Goal: Task Accomplishment & Management: Complete application form

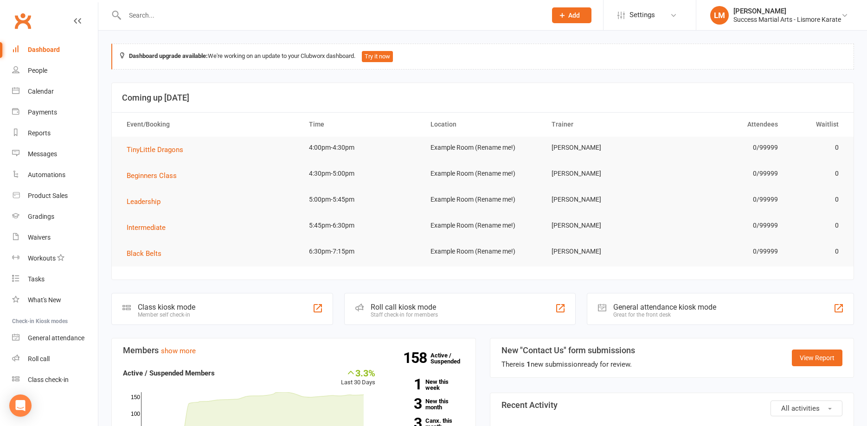
click at [180, 6] on div at bounding box center [325, 15] width 429 height 30
click at [162, 13] on input "text" at bounding box center [331, 15] width 418 height 13
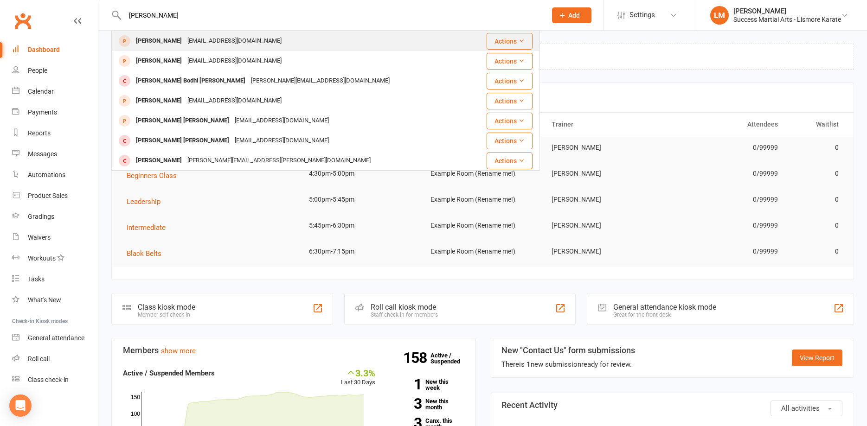
type input "[PERSON_NAME]"
click at [165, 41] on div "[PERSON_NAME]" at bounding box center [158, 40] width 51 height 13
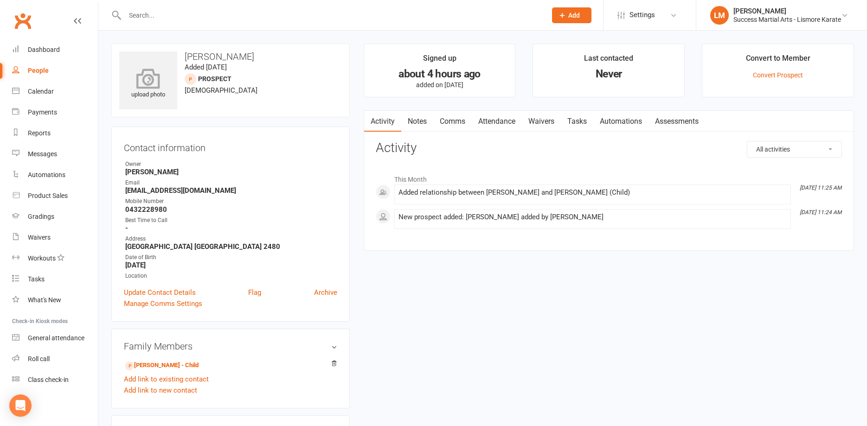
click at [149, 73] on icon at bounding box center [148, 78] width 64 height 20
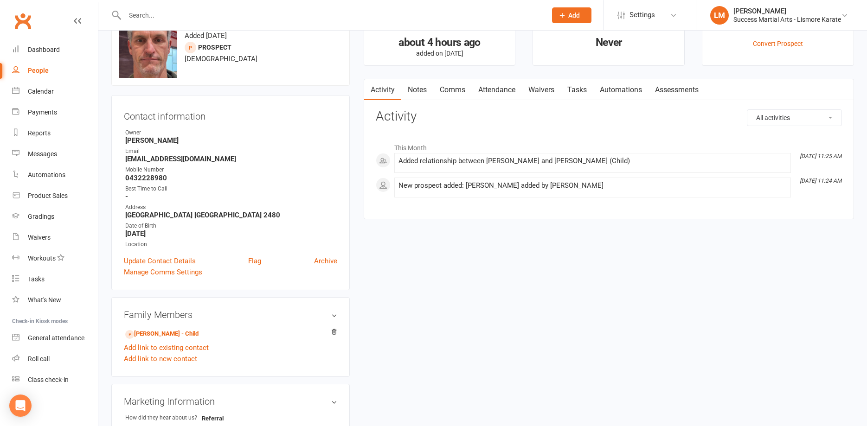
scroll to position [95, 0]
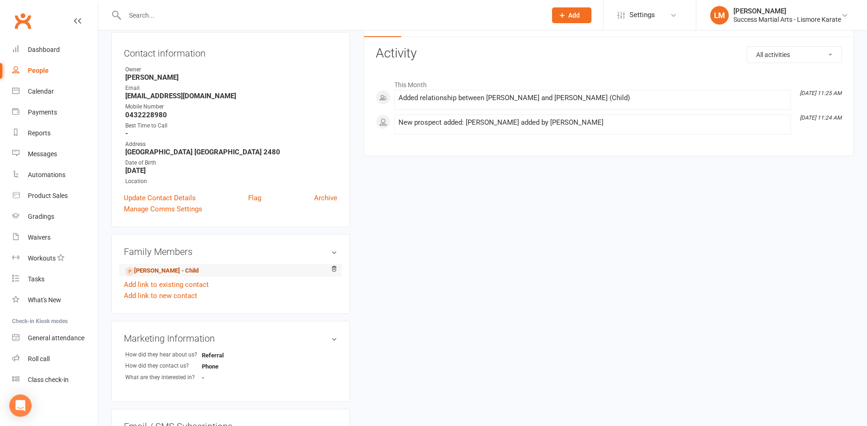
click at [153, 272] on link "[PERSON_NAME] - Child" at bounding box center [161, 271] width 73 height 10
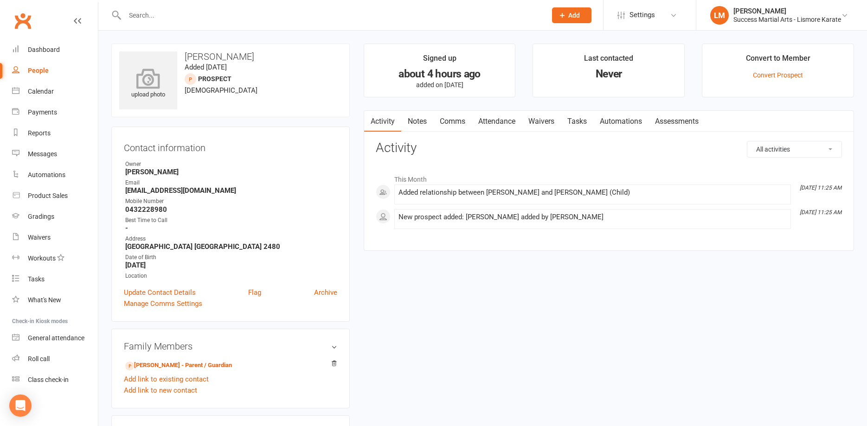
click at [153, 76] on icon at bounding box center [148, 78] width 64 height 20
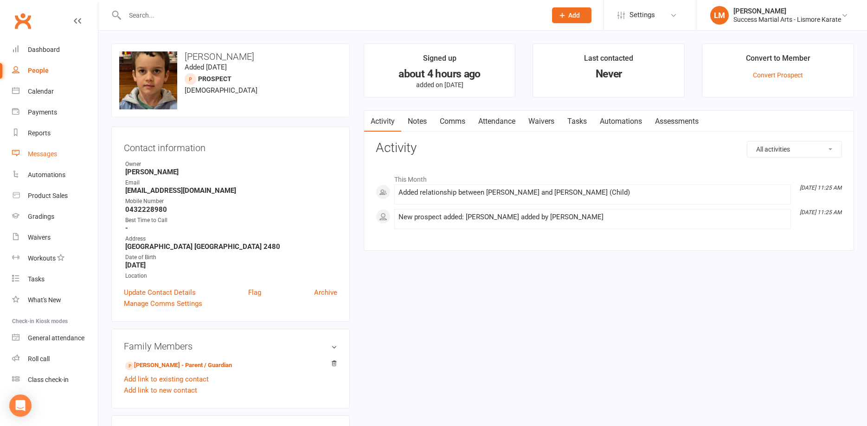
click at [45, 151] on div "Messages" at bounding box center [42, 153] width 29 height 7
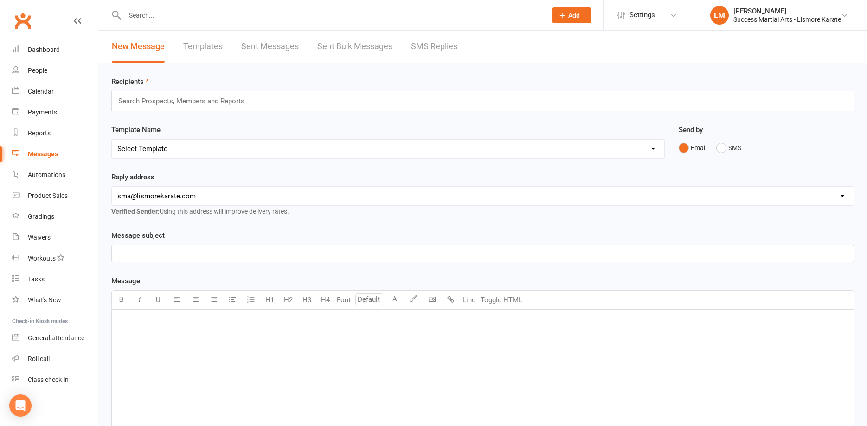
click at [206, 46] on link "Templates" at bounding box center [202, 47] width 39 height 32
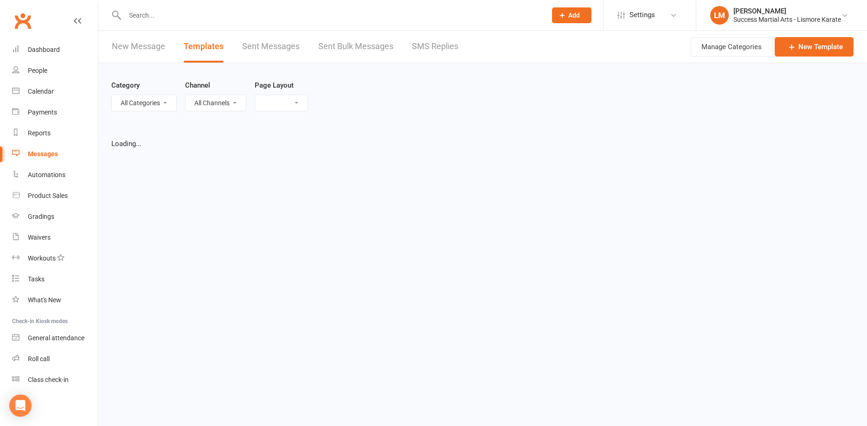
select select "list"
select select "100"
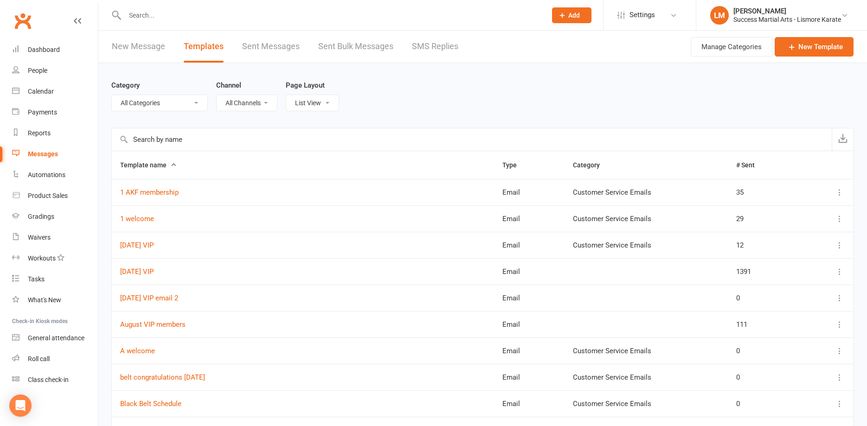
click at [217, 95] on select "All Channels Email SMS" at bounding box center [247, 103] width 60 height 16
drag, startPoint x: 264, startPoint y: 102, endPoint x: 505, endPoint y: 94, distance: 241.3
click at [500, 96] on div "Category All Categories (No category) Customer Service Emails Marketing Channel…" at bounding box center [482, 95] width 743 height 65
click at [722, 47] on button "Manage Categories" at bounding box center [732, 46] width 82 height 19
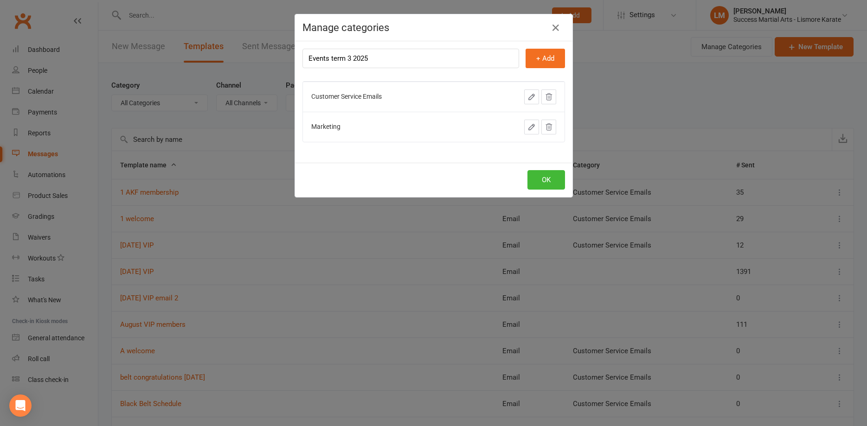
drag, startPoint x: 351, startPoint y: 58, endPoint x: 349, endPoint y: 84, distance: 26.5
click at [351, 58] on input "Events term 3 2025" at bounding box center [410, 58] width 217 height 19
type input "Events term August/[DATE]"
click at [553, 57] on button "+ Add" at bounding box center [545, 58] width 39 height 19
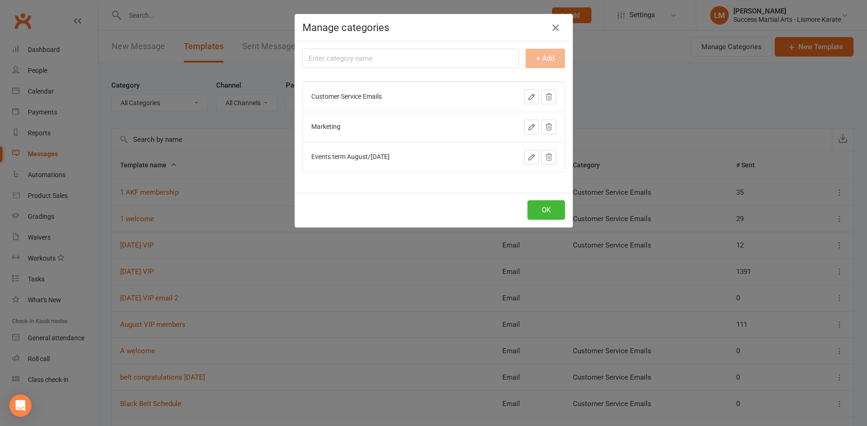
click at [350, 160] on span "Events term August/[DATE]" at bounding box center [350, 156] width 78 height 7
click at [344, 158] on span "Events term August/[DATE]" at bounding box center [350, 156] width 78 height 7
click at [345, 154] on span "Events term August/[DATE]" at bounding box center [350, 156] width 78 height 7
click at [530, 157] on icon "button" at bounding box center [531, 157] width 8 height 8
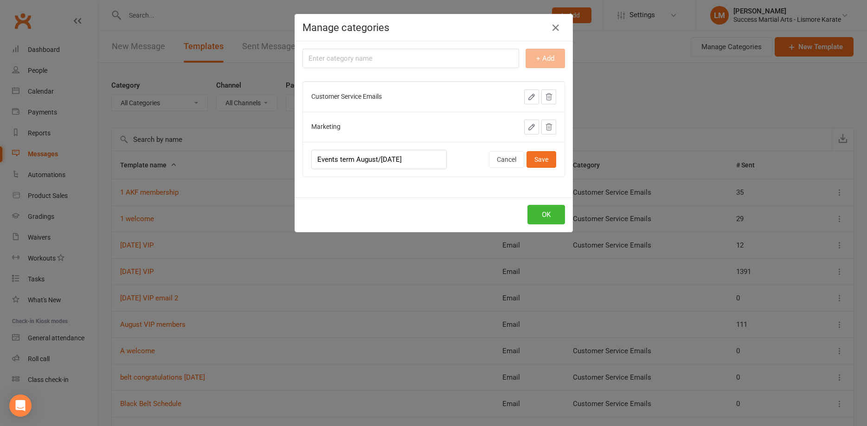
click at [350, 160] on input "Events term August/[DATE]" at bounding box center [378, 159] width 135 height 19
type input "Events August/[DATE]"
click at [544, 157] on button "Save" at bounding box center [541, 159] width 30 height 17
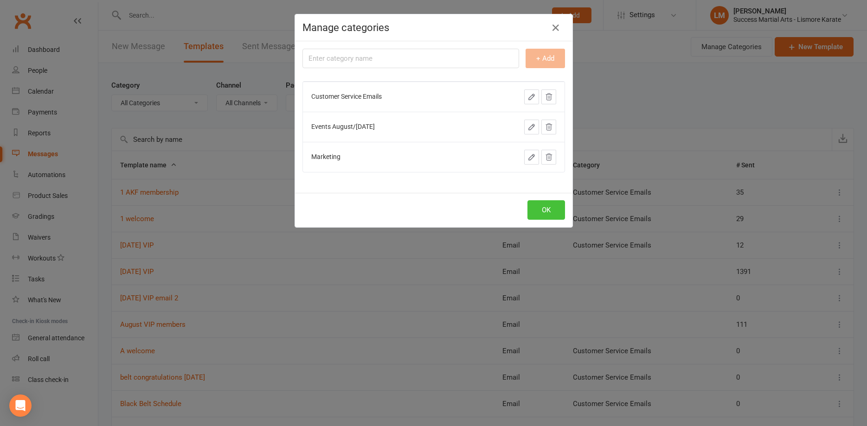
click at [542, 210] on button "OK" at bounding box center [546, 209] width 38 height 19
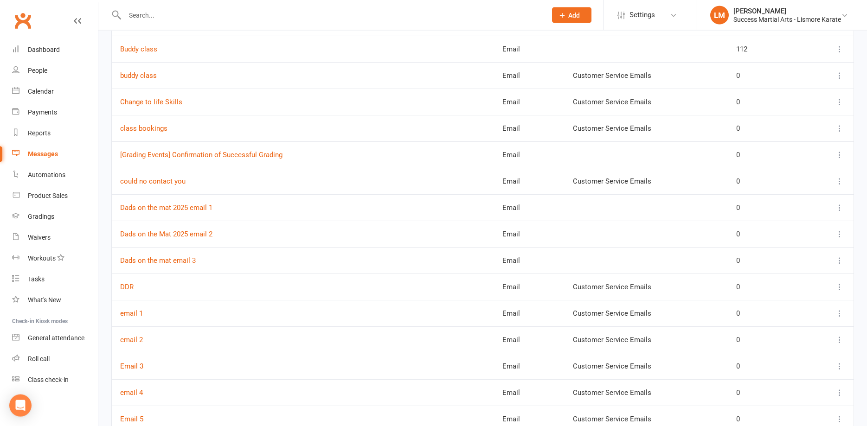
scroll to position [568, 0]
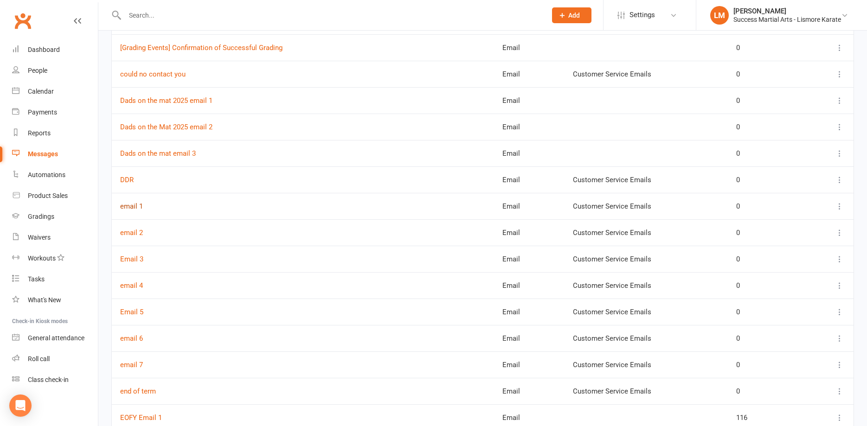
click at [127, 208] on link "email 1" at bounding box center [131, 206] width 23 height 8
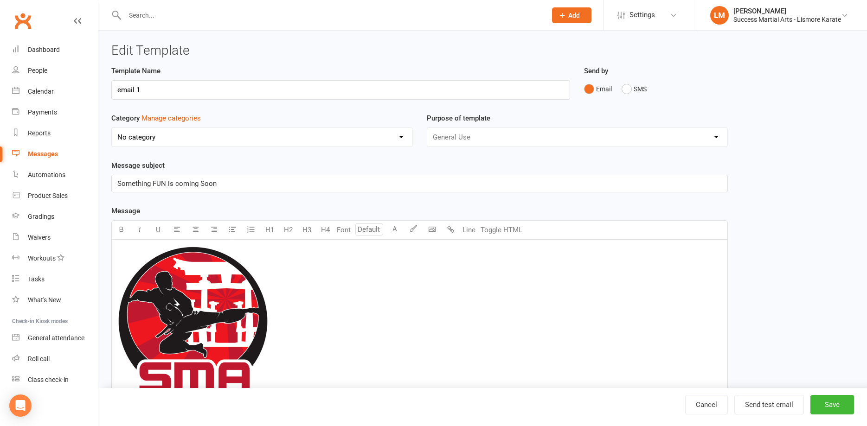
select select "13325"
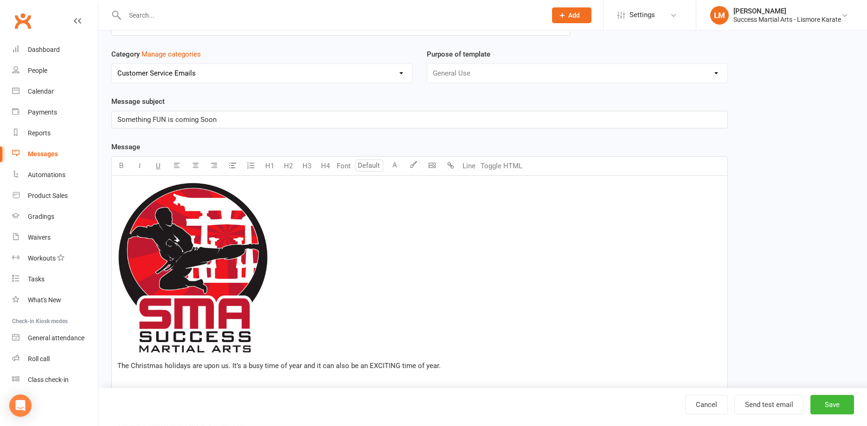
scroll to position [189, 0]
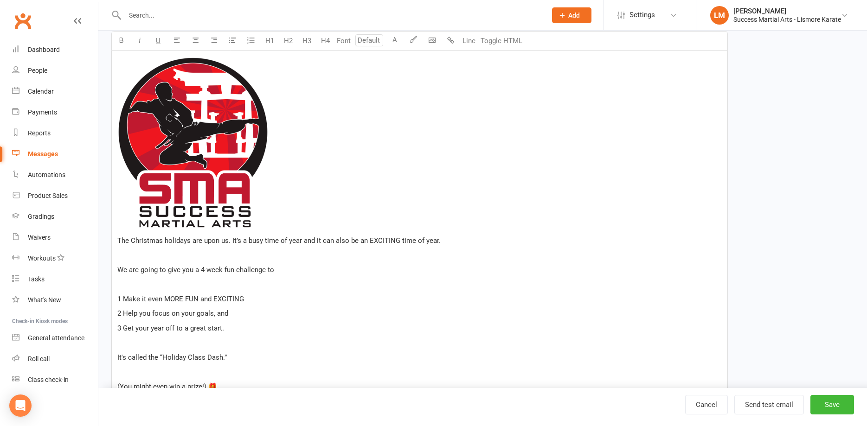
select select "100"
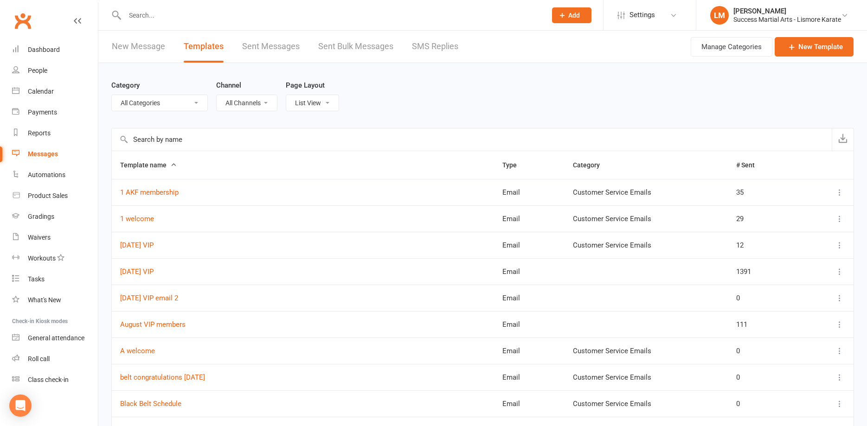
click at [286, 95] on select "List View Grid View" at bounding box center [312, 103] width 52 height 16
click option "Grid View" at bounding box center [0, 0] width 0 height 0
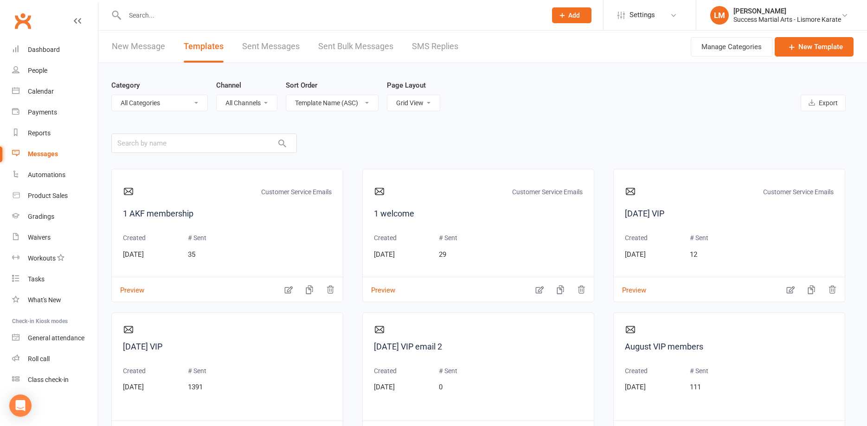
click at [387, 95] on select "List View Grid View" at bounding box center [413, 103] width 52 height 16
select select "list"
click option "List View" at bounding box center [0, 0] width 0 height 0
select select "100"
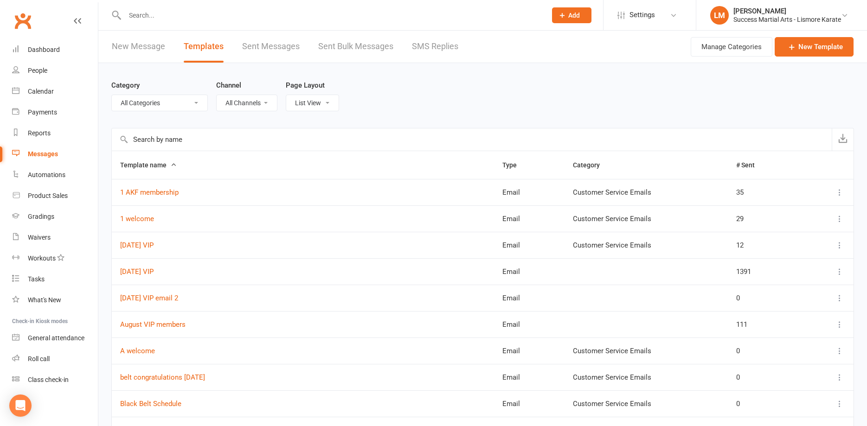
click at [217, 95] on select "All Channels Email SMS" at bounding box center [247, 103] width 60 height 16
select select "email"
click option "Email" at bounding box center [0, 0] width 0 height 0
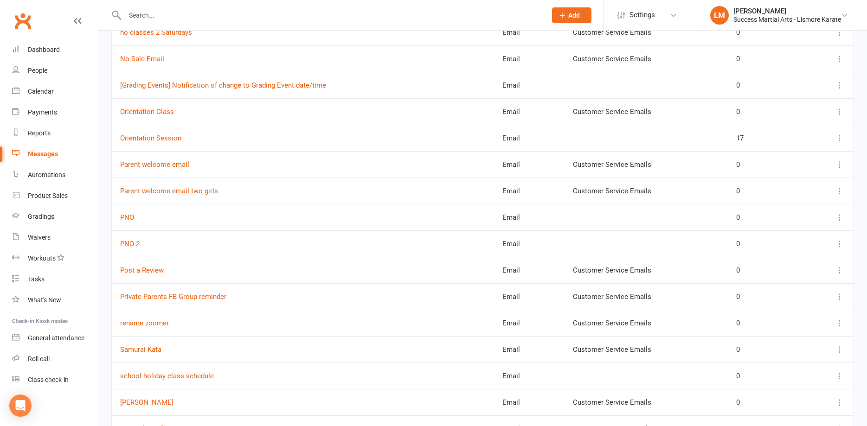
scroll to position [1703, 0]
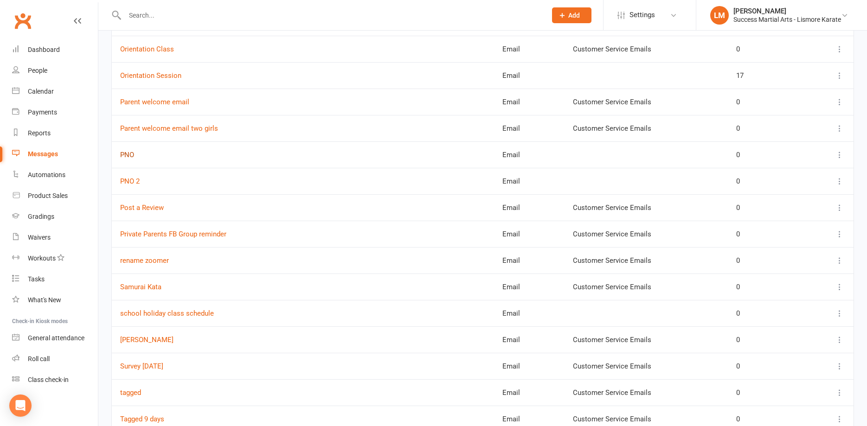
click at [123, 156] on link "PNO" at bounding box center [127, 155] width 14 height 8
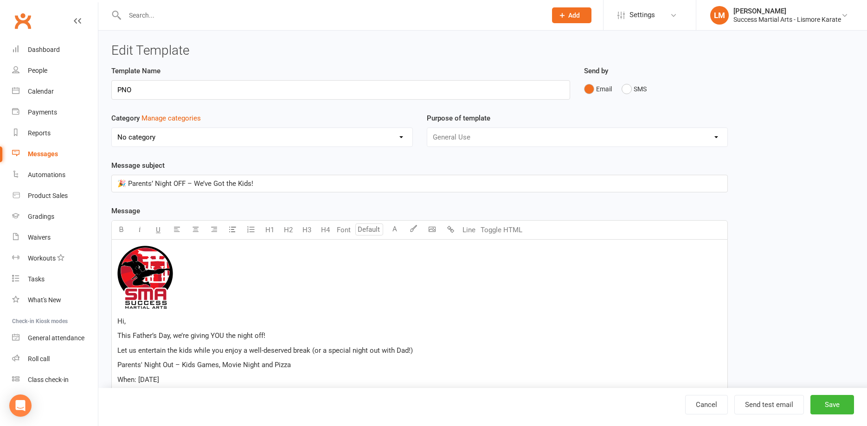
click at [40, 154] on div "Messages" at bounding box center [43, 153] width 30 height 7
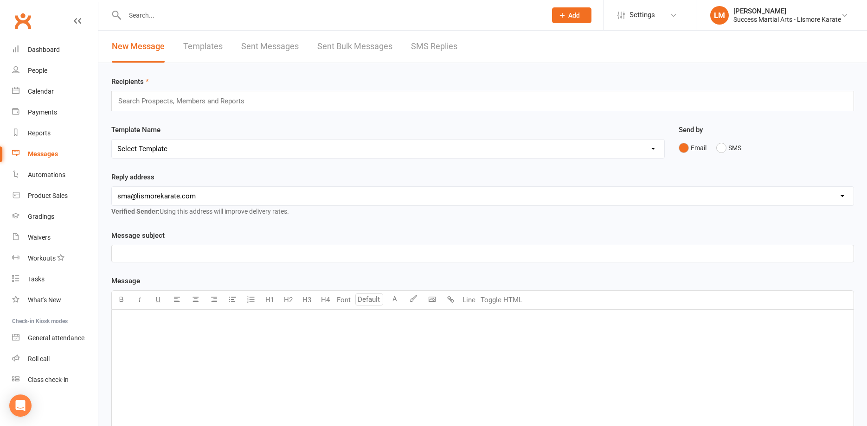
click at [198, 46] on link "Templates" at bounding box center [202, 47] width 39 height 32
select select "email"
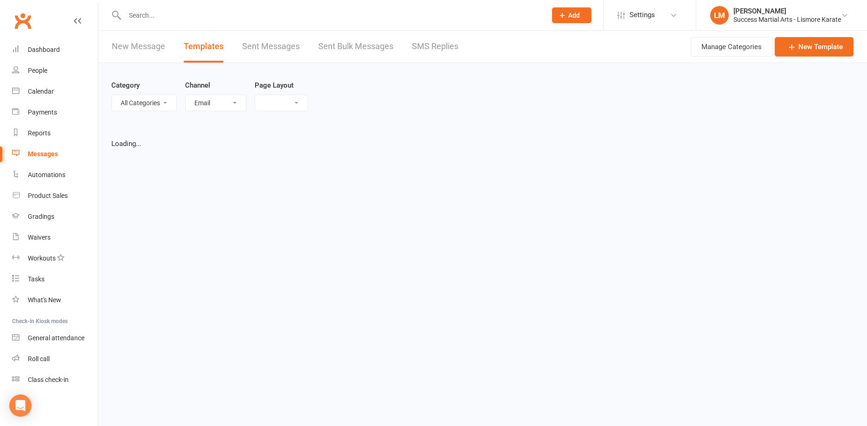
select select "list"
select select "100"
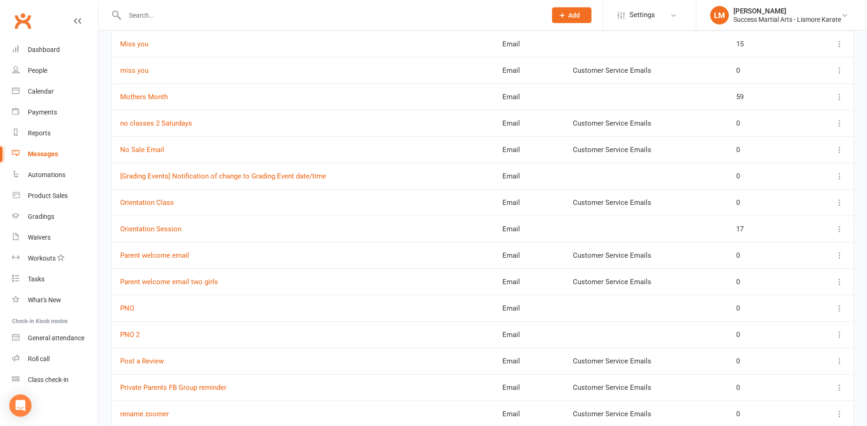
scroll to position [1561, 0]
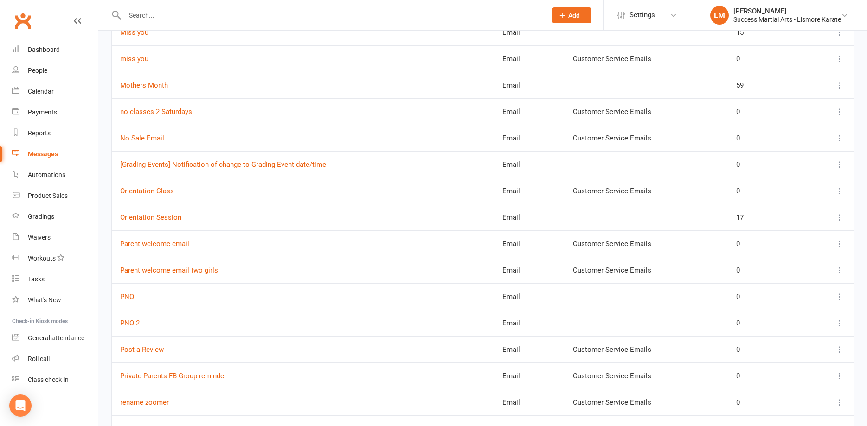
click at [838, 296] on icon at bounding box center [839, 296] width 9 height 9
click at [767, 351] on link "Duplicate" at bounding box center [799, 352] width 92 height 19
click at [839, 297] on icon at bounding box center [839, 296] width 9 height 9
click at [767, 333] on link "Edit" at bounding box center [799, 333] width 92 height 19
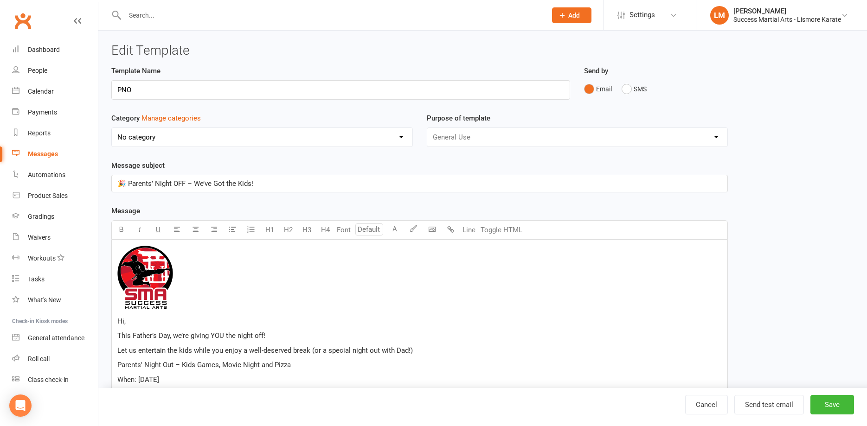
click at [112, 128] on select "No category Customer Service Emails Events August/[DATE] Marketing" at bounding box center [262, 137] width 301 height 19
select select "18987"
click option "Events August/[DATE]" at bounding box center [0, 0] width 0 height 0
click at [835, 404] on button "Save" at bounding box center [832, 404] width 44 height 19
select select "email"
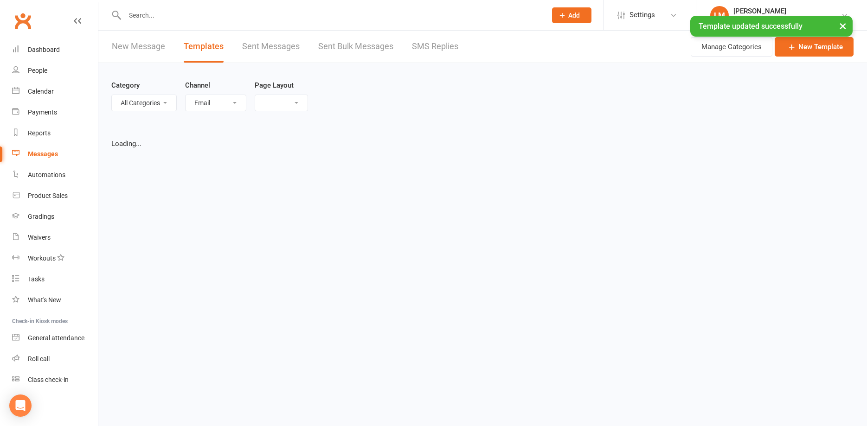
select select "list"
select select "100"
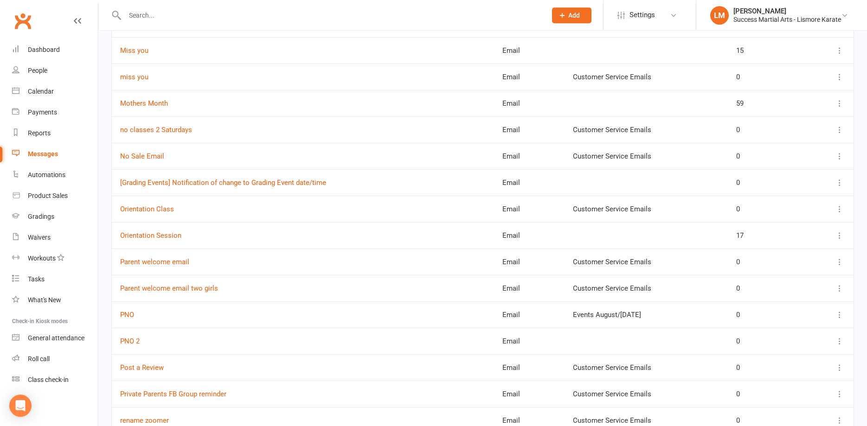
scroll to position [1561, 0]
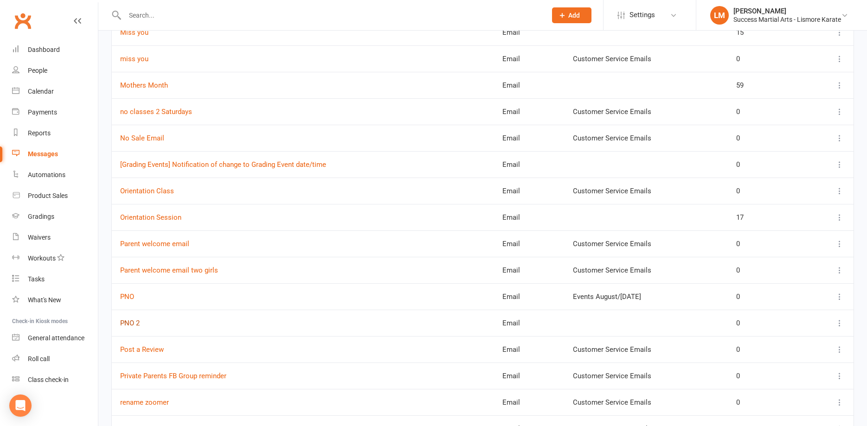
click at [123, 323] on link "PNO 2" at bounding box center [129, 323] width 19 height 8
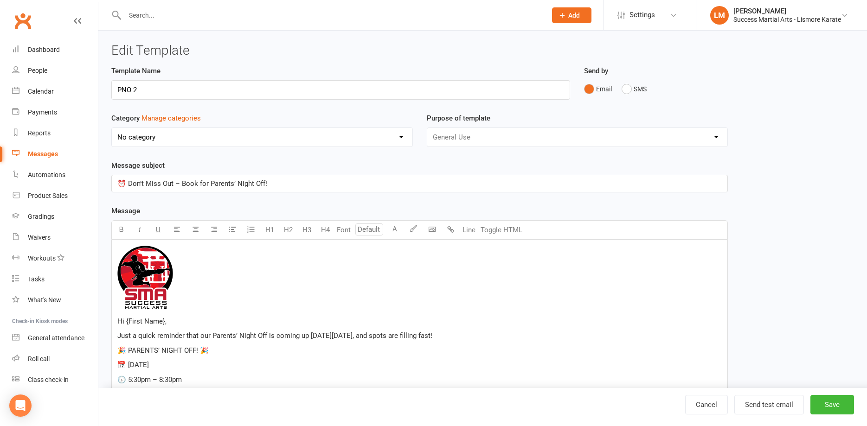
click at [112, 128] on select "No category Customer Service Emails Events August/[DATE] Marketing" at bounding box center [262, 137] width 301 height 19
select select "18987"
click option "Events August/[DATE]" at bounding box center [0, 0] width 0 height 0
click at [831, 405] on button "Save" at bounding box center [832, 404] width 44 height 19
select select "email"
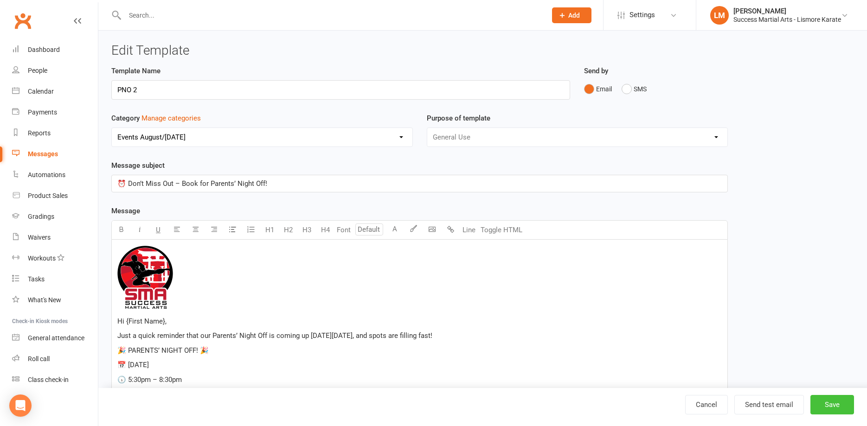
select select "100"
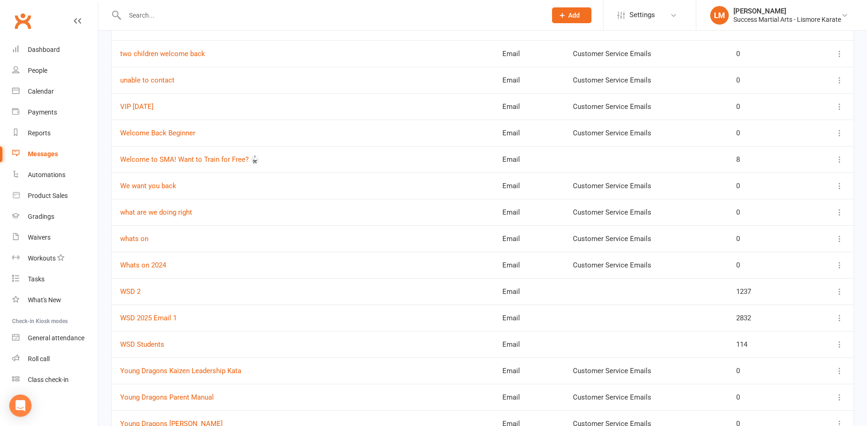
scroll to position [2366, 0]
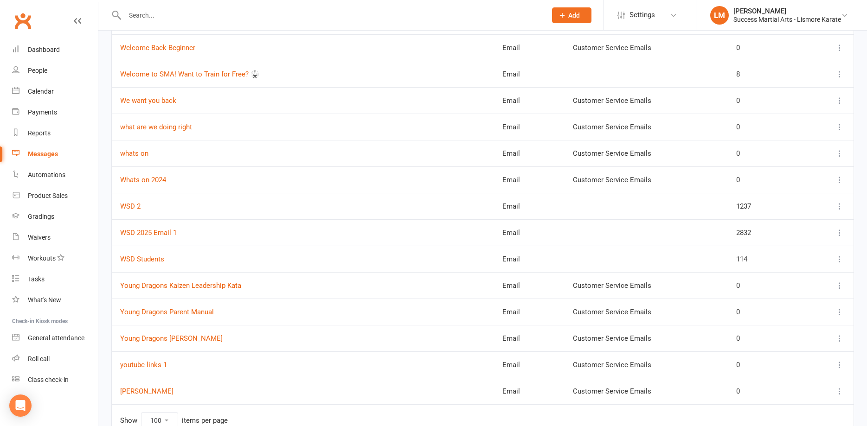
click at [838, 232] on icon at bounding box center [839, 232] width 9 height 9
click at [137, 233] on link "WSD 2025 Email 1" at bounding box center [148, 233] width 57 height 8
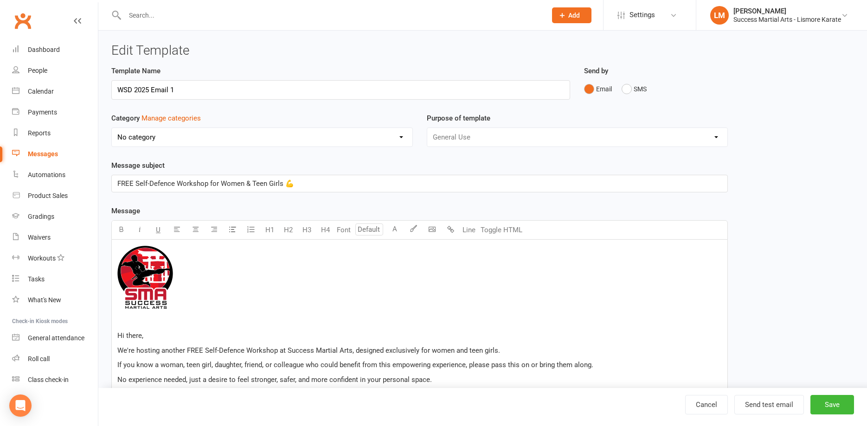
click at [112, 128] on select "No category Customer Service Emails Events August/[DATE] Marketing" at bounding box center [262, 137] width 301 height 19
select select "18987"
click option "Events August/[DATE]" at bounding box center [0, 0] width 0 height 0
click at [831, 409] on button "Save" at bounding box center [832, 404] width 44 height 19
select select "email"
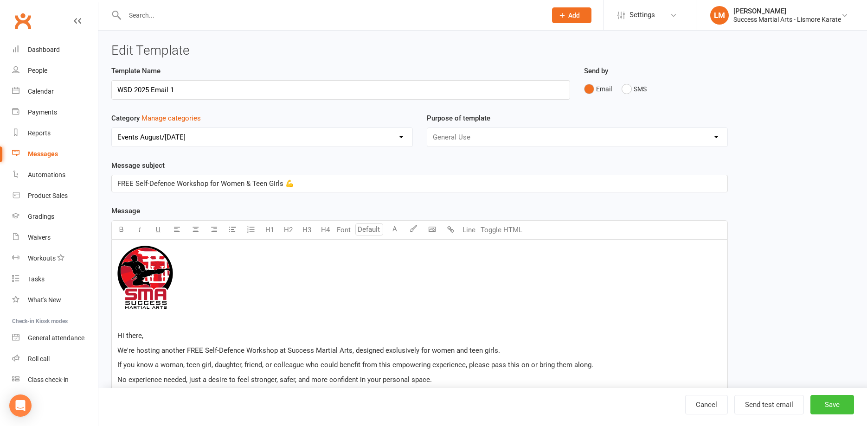
select select "100"
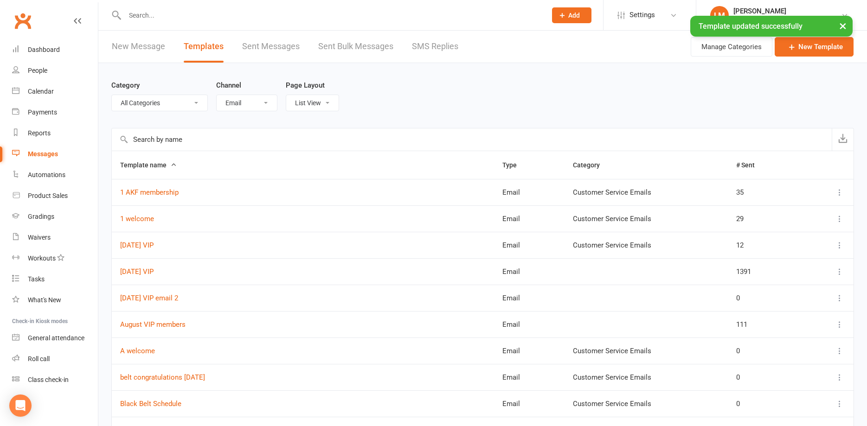
click at [147, 140] on input "text" at bounding box center [472, 139] width 720 height 22
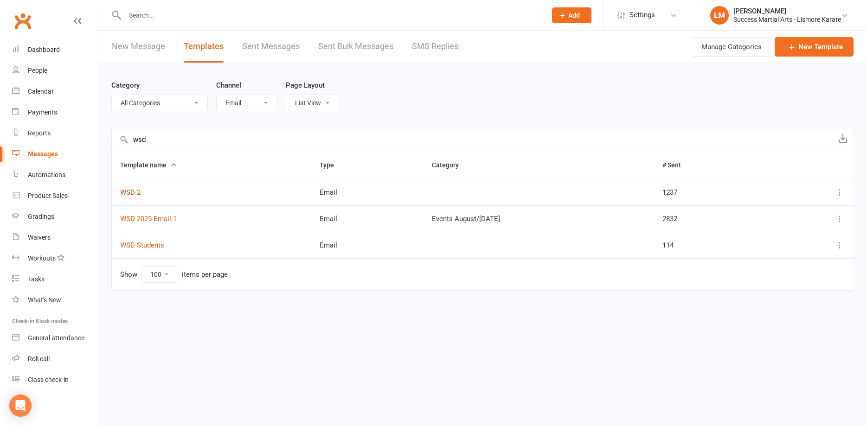
type input "wsd"
click at [123, 193] on link "WSD 2" at bounding box center [130, 192] width 20 height 8
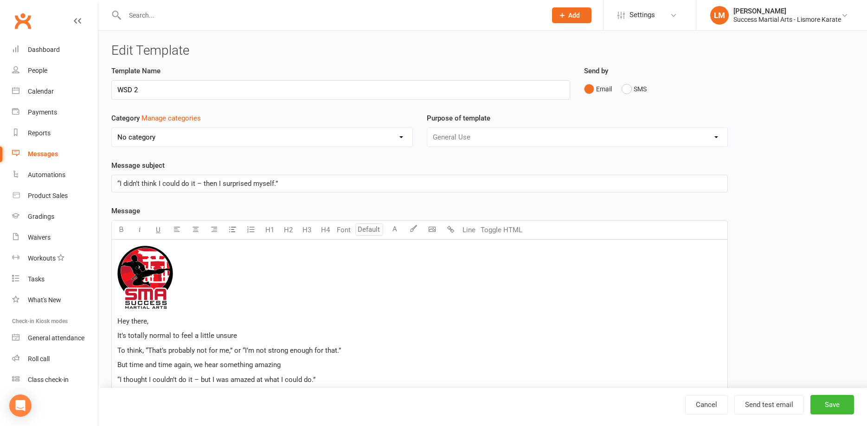
click at [112, 128] on select "No category Customer Service Emails Events August/[DATE] Marketing" at bounding box center [262, 137] width 301 height 19
select select "18987"
click option "Events August/[DATE]" at bounding box center [0, 0] width 0 height 0
click at [835, 404] on button "Save" at bounding box center [832, 404] width 44 height 19
select select "email"
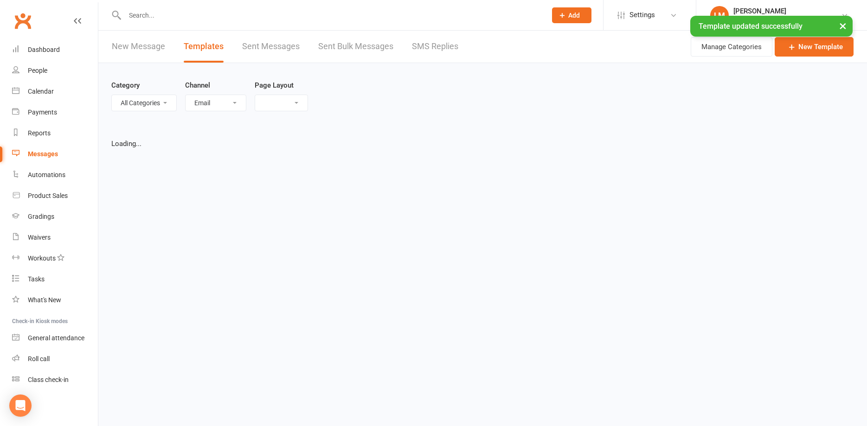
select select "list"
select select "100"
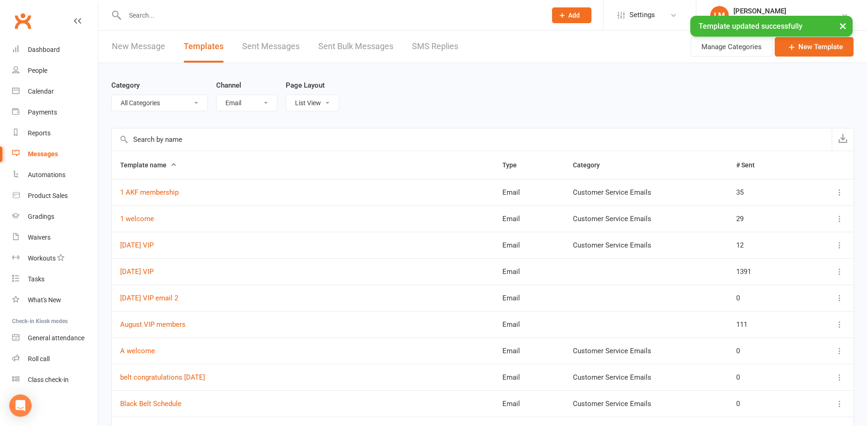
click at [143, 142] on input "text" at bounding box center [472, 139] width 720 height 22
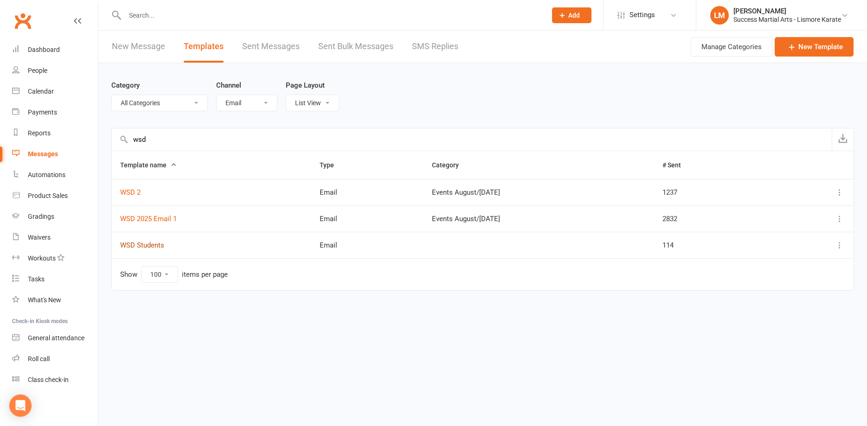
type input "wsd"
click at [140, 247] on link "WSD Students" at bounding box center [142, 245] width 44 height 8
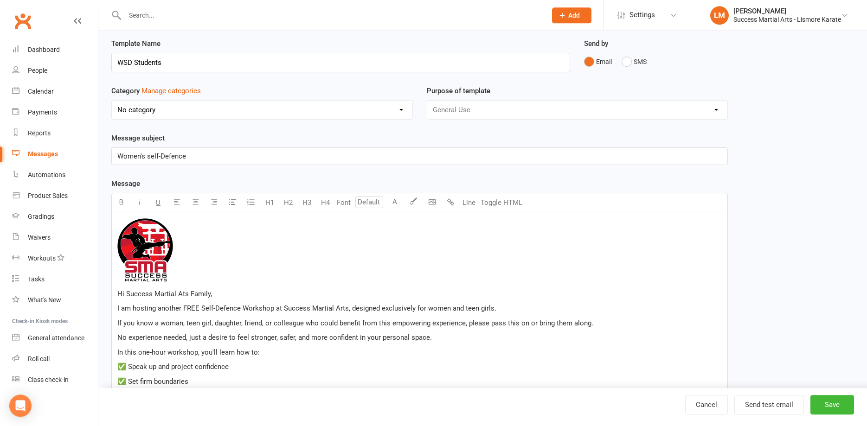
scroll to position [47, 0]
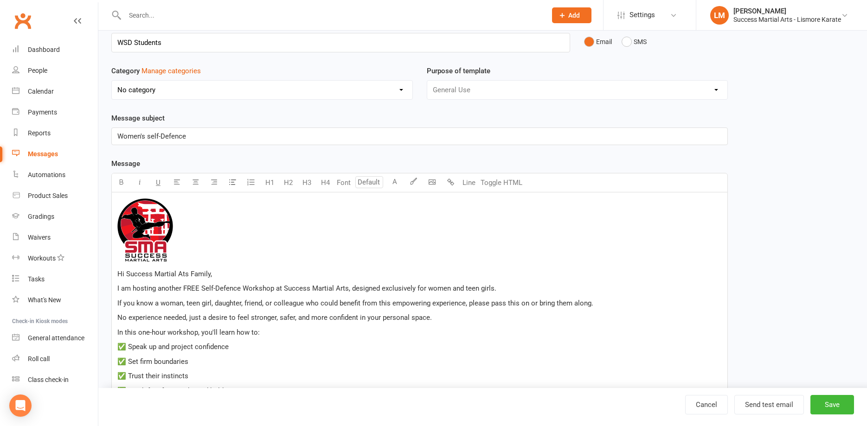
click at [112, 81] on select "No category Customer Service Emails Events August/[DATE] Marketing" at bounding box center [262, 90] width 301 height 19
select select "18987"
click option "Events August/[DATE]" at bounding box center [0, 0] width 0 height 0
click at [828, 404] on button "Save" at bounding box center [832, 404] width 44 height 19
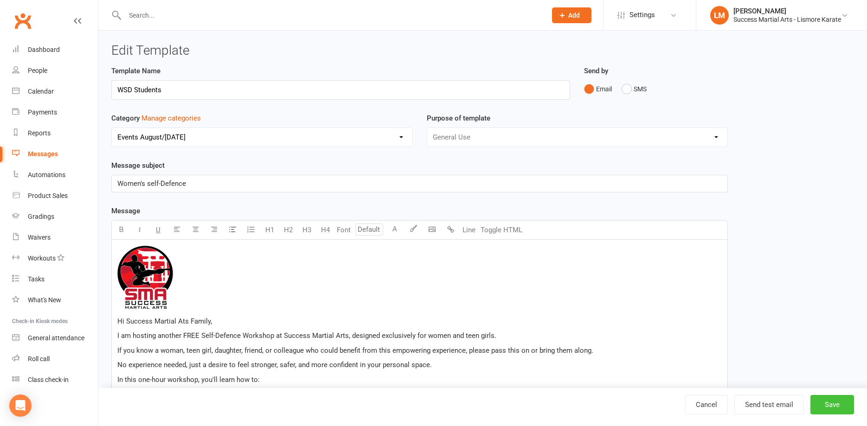
select select "email"
select select "100"
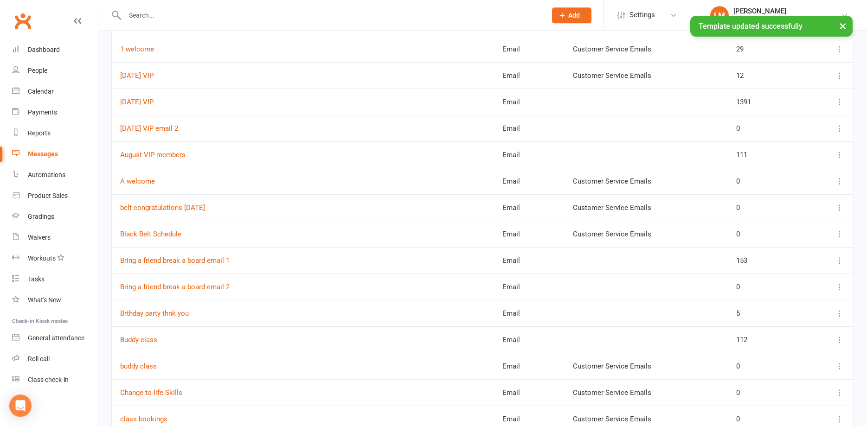
scroll to position [189, 0]
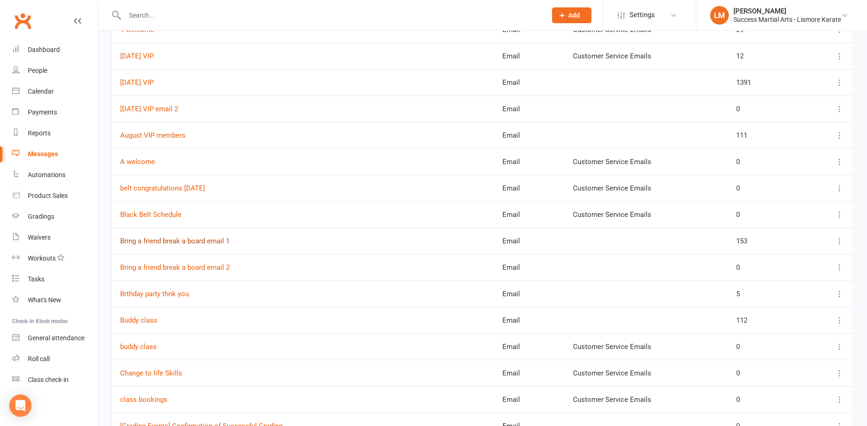
click at [168, 243] on link "Bring a friend break a board email 1" at bounding box center [174, 241] width 109 height 8
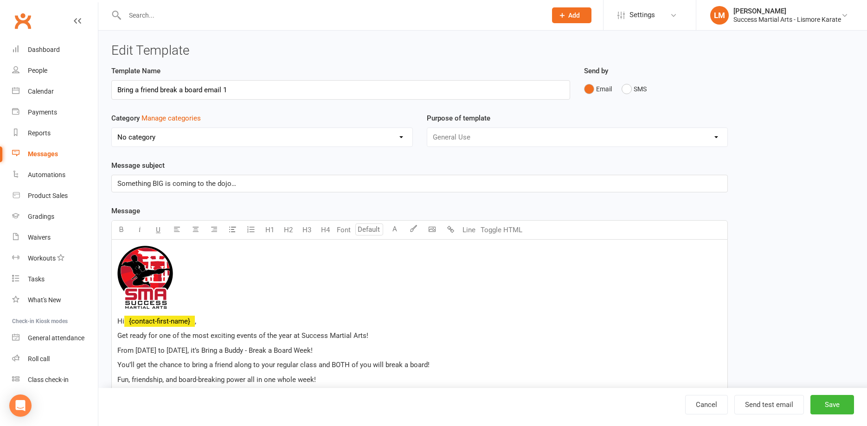
click at [112, 128] on select "No category Customer Service Emails Events August/[DATE] Marketing" at bounding box center [262, 137] width 301 height 19
select select "18987"
click option "Events August/[DATE]" at bounding box center [0, 0] width 0 height 0
click at [828, 404] on button "Save" at bounding box center [832, 404] width 44 height 19
select select "email"
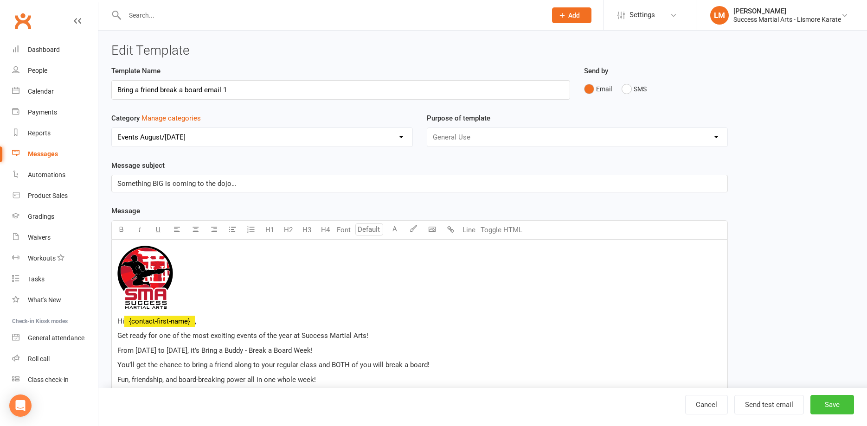
select select "100"
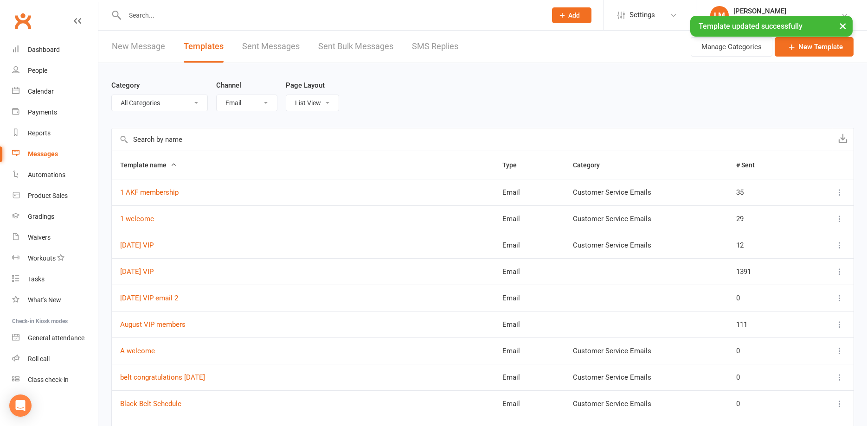
click at [155, 143] on input "text" at bounding box center [472, 139] width 720 height 22
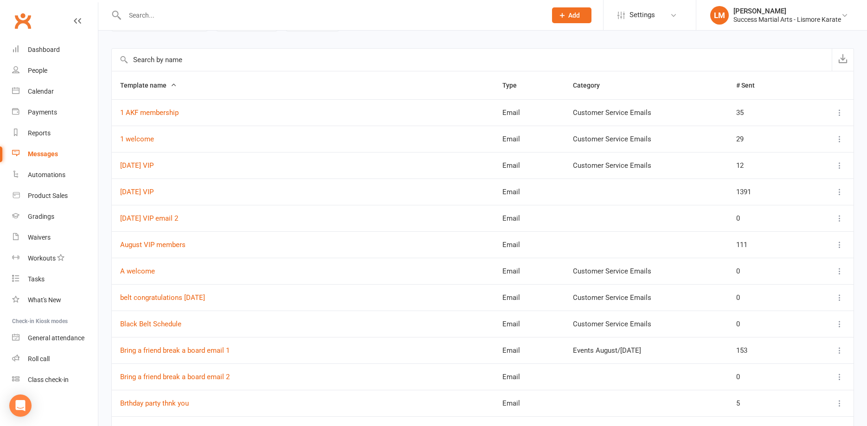
scroll to position [95, 0]
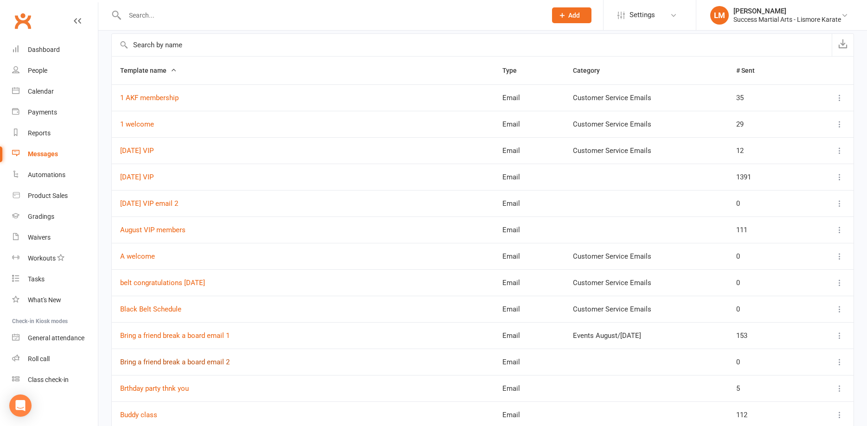
click at [167, 364] on link "Bring a friend break a board email 2" at bounding box center [174, 362] width 109 height 8
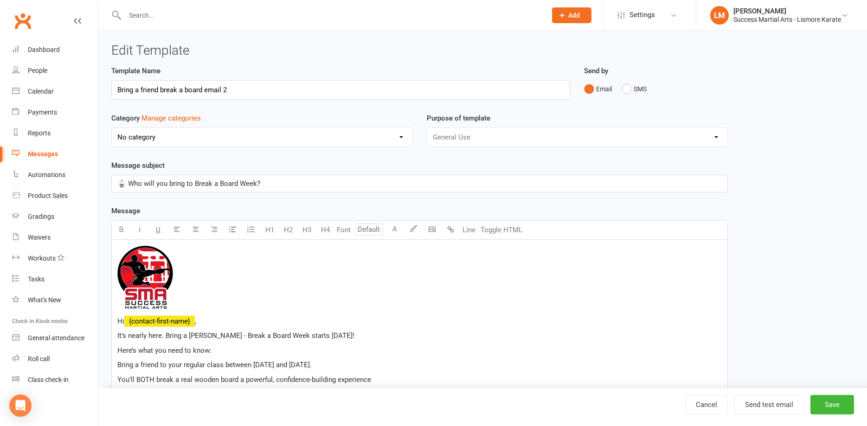
click at [112, 128] on select "No category Customer Service Emails Events August/[DATE] Marketing" at bounding box center [262, 137] width 301 height 19
select select "18987"
click option "Events August/[DATE]" at bounding box center [0, 0] width 0 height 0
click at [826, 409] on button "Save" at bounding box center [832, 404] width 44 height 19
select select "email"
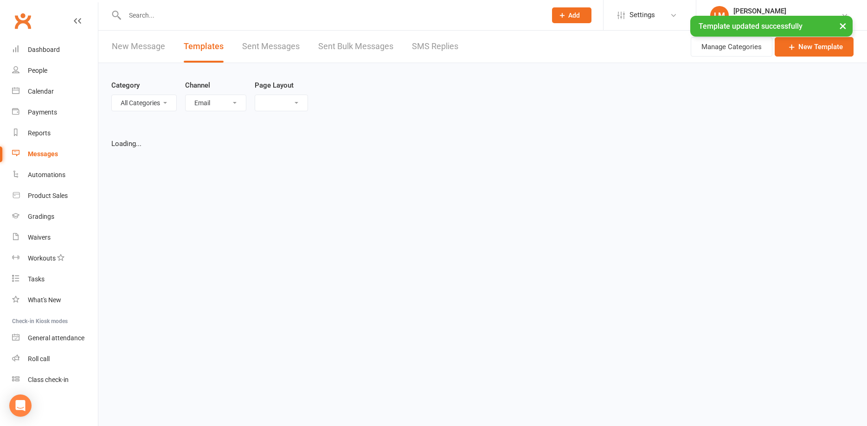
select select "list"
select select "100"
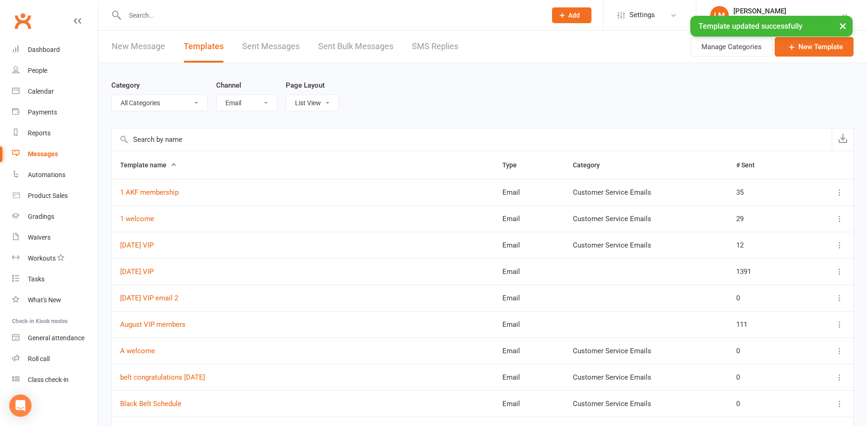
click at [147, 140] on input "text" at bounding box center [472, 139] width 720 height 22
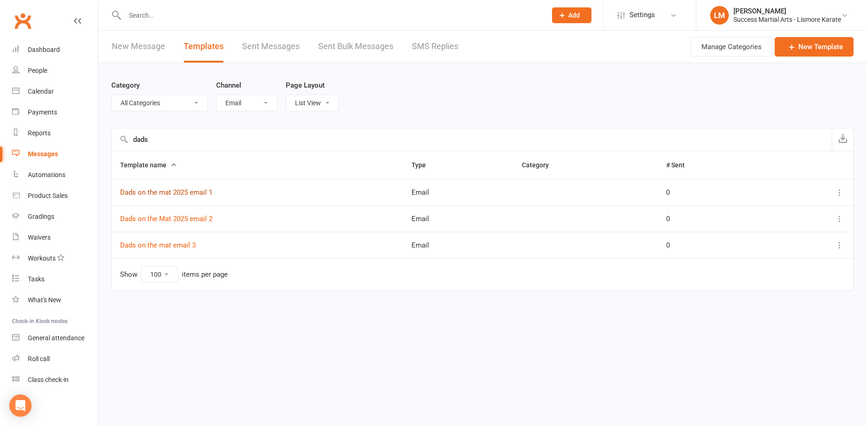
type input "dads"
click at [167, 195] on link "Dads on the mat 2025 email 1" at bounding box center [166, 192] width 92 height 8
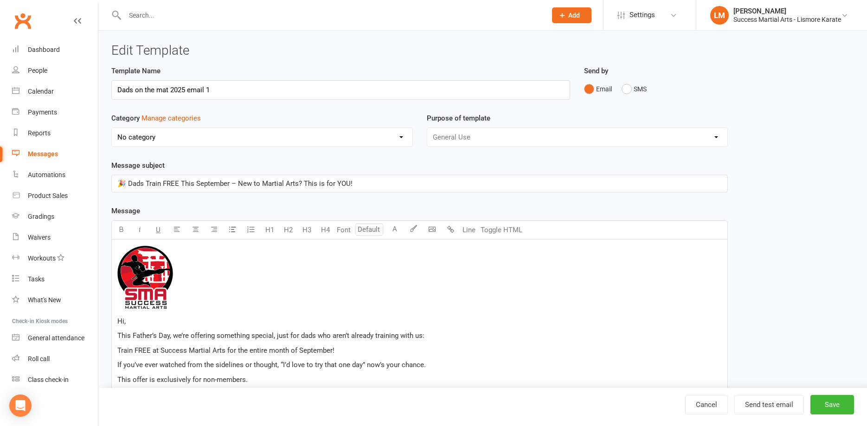
click at [112, 128] on select "No category Customer Service Emails Events August/[DATE] Marketing" at bounding box center [262, 137] width 301 height 19
select select "18987"
click option "Events August/[DATE]" at bounding box center [0, 0] width 0 height 0
click at [834, 404] on button "Save" at bounding box center [832, 404] width 44 height 19
select select "email"
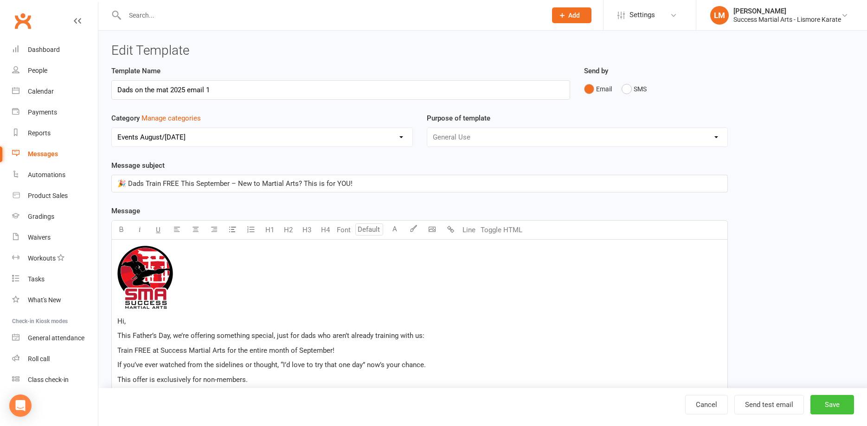
select select "100"
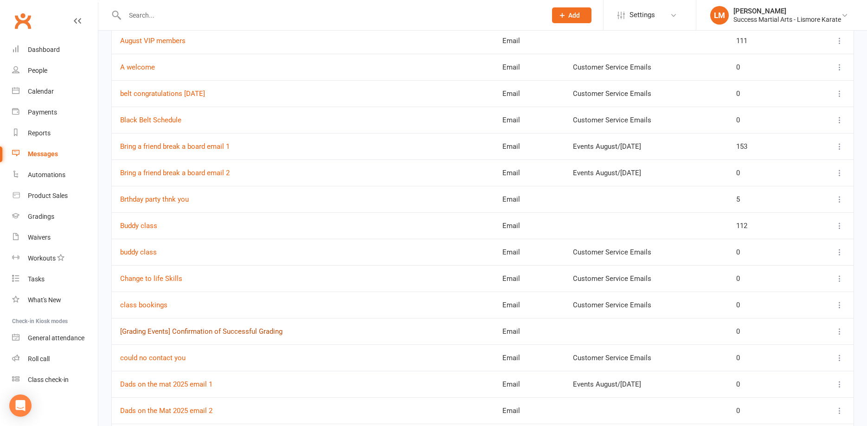
scroll to position [331, 0]
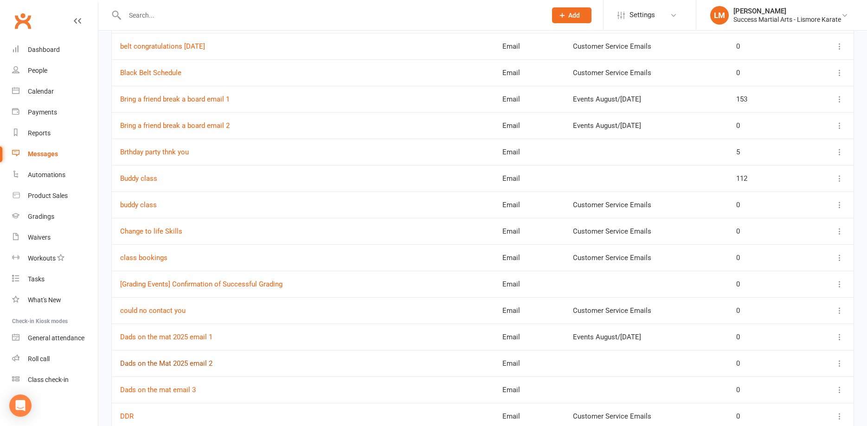
click at [173, 365] on link "Dads on the Mat 2025 email 2" at bounding box center [166, 363] width 92 height 8
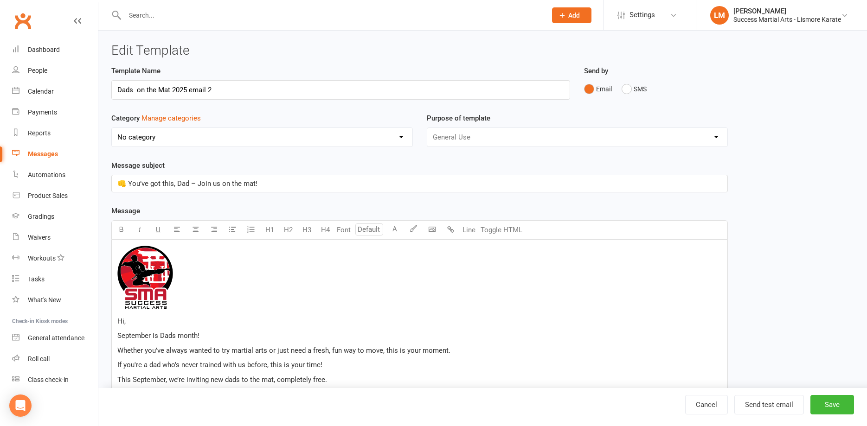
click at [112, 128] on select "No category Customer Service Emails Events August/[DATE] Marketing" at bounding box center [262, 137] width 301 height 19
select select "18987"
click option "Events August/[DATE]" at bounding box center [0, 0] width 0 height 0
click at [834, 400] on button "Save" at bounding box center [832, 404] width 44 height 19
select select "email"
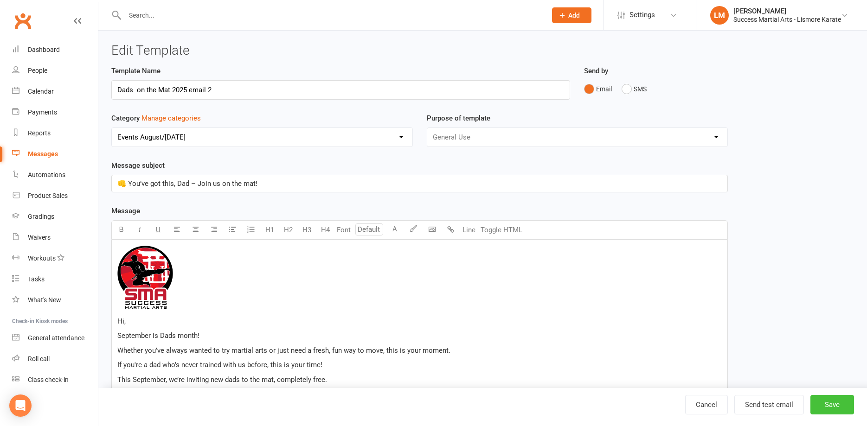
select select "100"
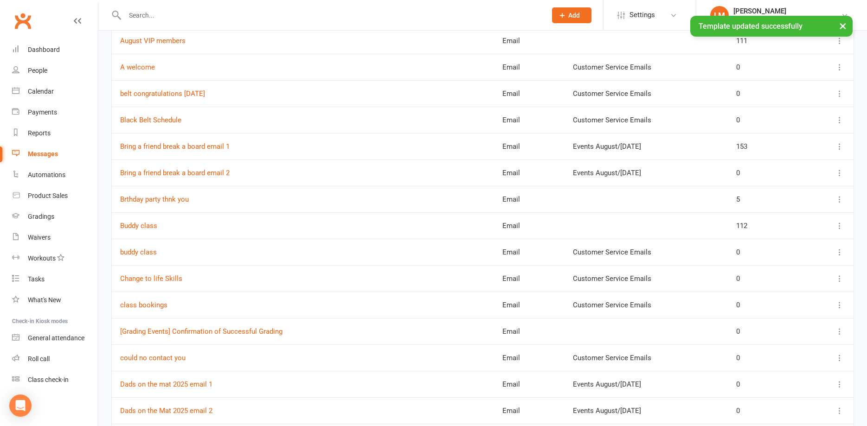
scroll to position [331, 0]
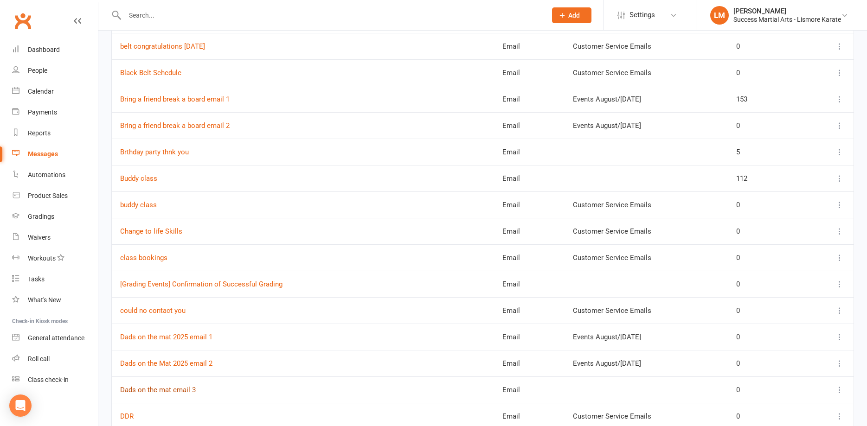
click at [169, 391] on link "Dads on the mat email 3" at bounding box center [158, 390] width 76 height 8
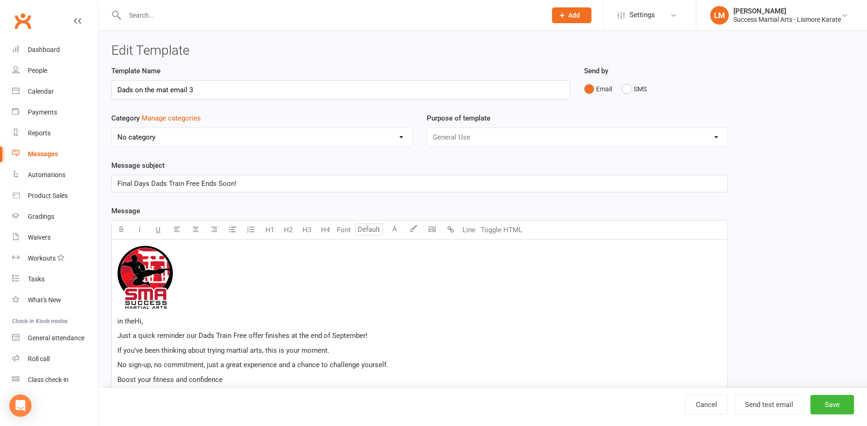
scroll to position [95, 0]
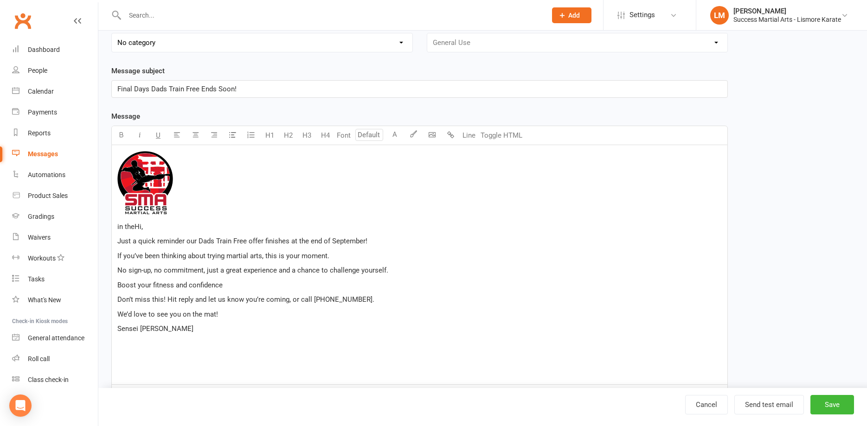
click at [112, 33] on select "No category Customer Service Emails Events August/[DATE] Marketing" at bounding box center [262, 42] width 301 height 19
select select "18987"
click option "Events August/[DATE]" at bounding box center [0, 0] width 0 height 0
click at [829, 408] on button "Save" at bounding box center [832, 404] width 44 height 19
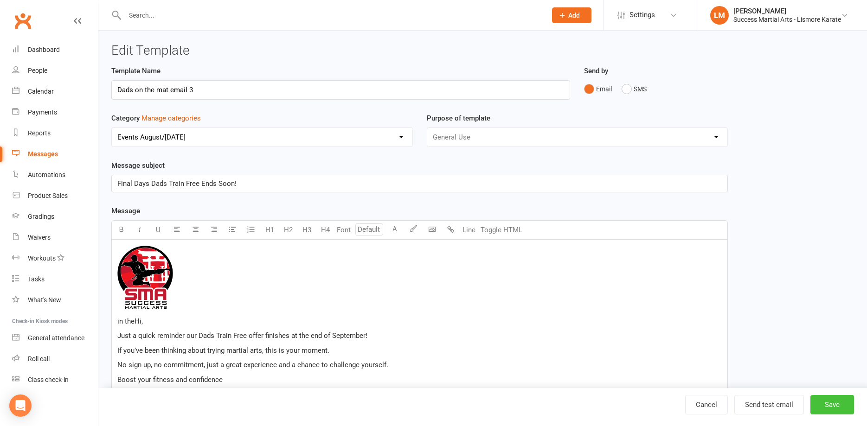
select select "email"
select select "100"
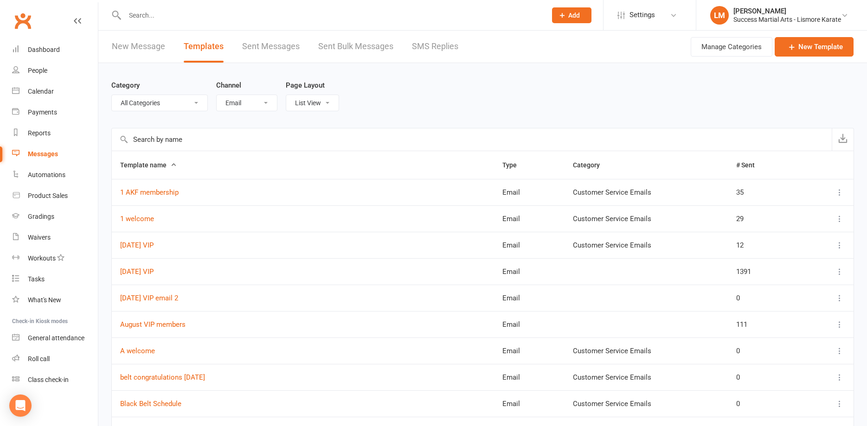
click at [112, 95] on select "All Categories (No category) Customer Service Emails Events August/[DATE] Marke…" at bounding box center [160, 103] width 96 height 16
select select "18987"
click option "Events August/[DATE]" at bounding box center [0, 0] width 0 height 0
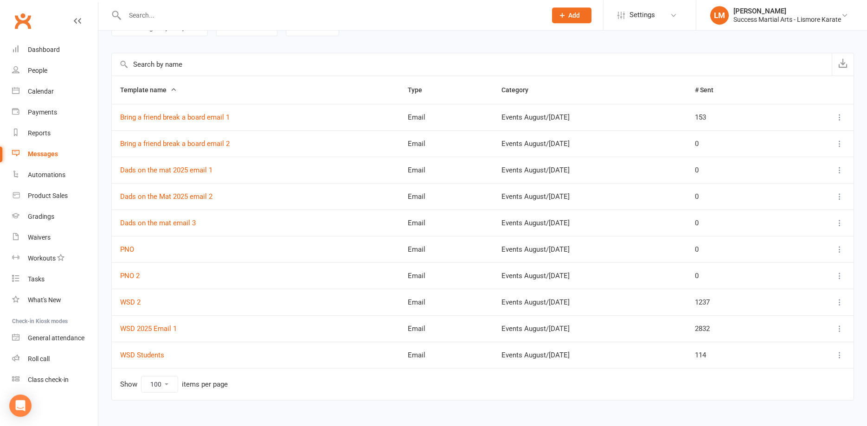
scroll to position [89, 0]
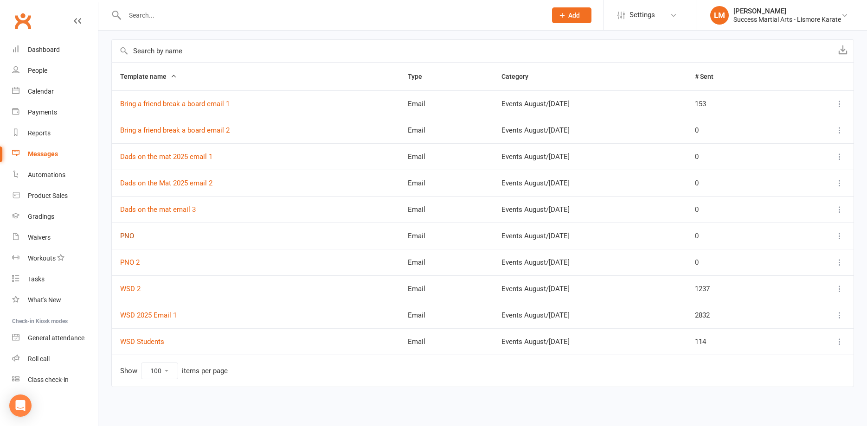
click at [129, 236] on link "PNO" at bounding box center [127, 236] width 14 height 8
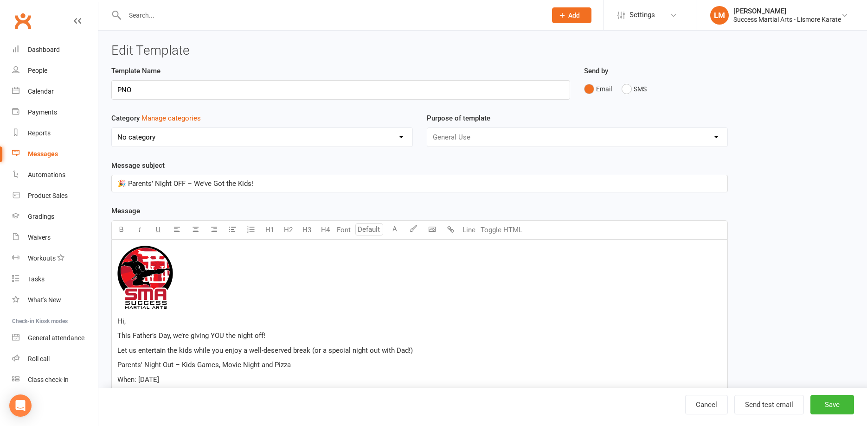
select select "18987"
click at [112, 128] on select "No category Customer Service Emails Events August/[DATE] Marketing" at bounding box center [262, 137] width 301 height 19
click at [230, 109] on div "Template Name PNO" at bounding box center [340, 88] width 473 height 47
click at [143, 91] on input "PNO" at bounding box center [340, 89] width 459 height 19
click at [42, 150] on div "Messages" at bounding box center [43, 153] width 30 height 7
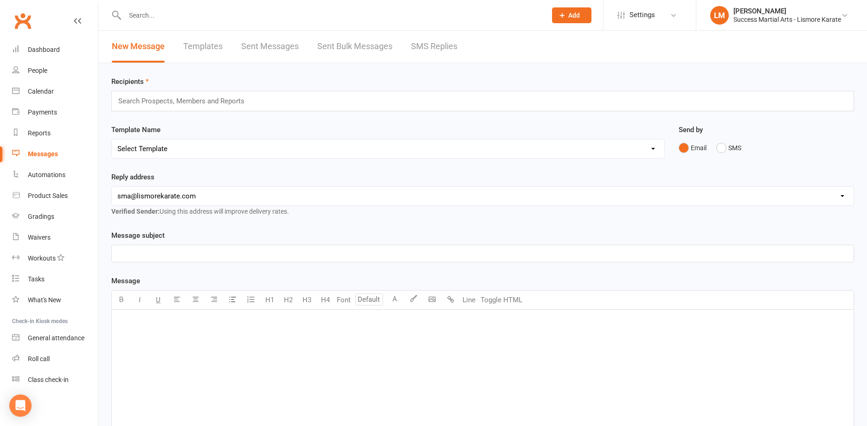
click at [199, 50] on link "Templates" at bounding box center [202, 47] width 39 height 32
select select "email"
select select "100"
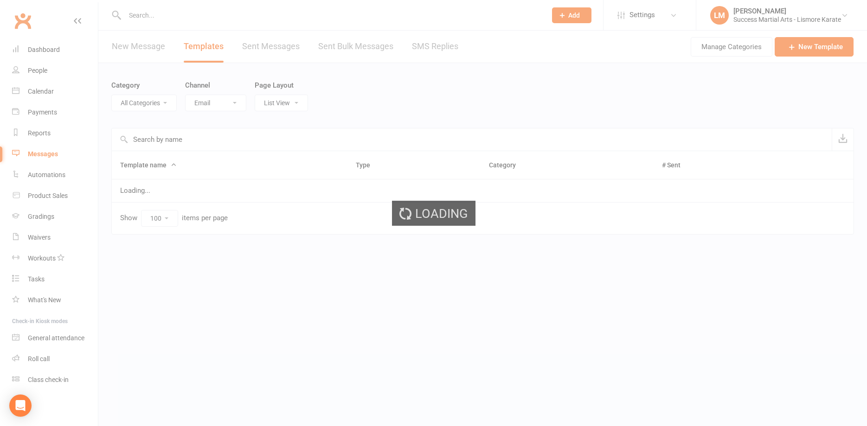
select select "18987"
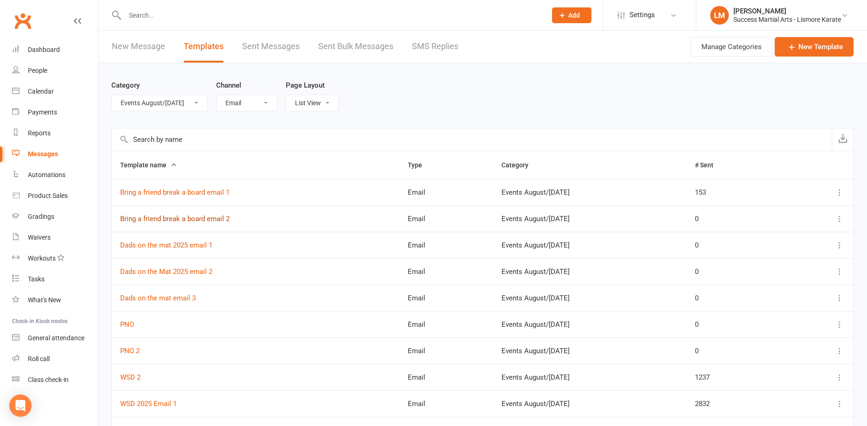
click at [172, 218] on link "Bring a friend break a board email 2" at bounding box center [174, 219] width 109 height 8
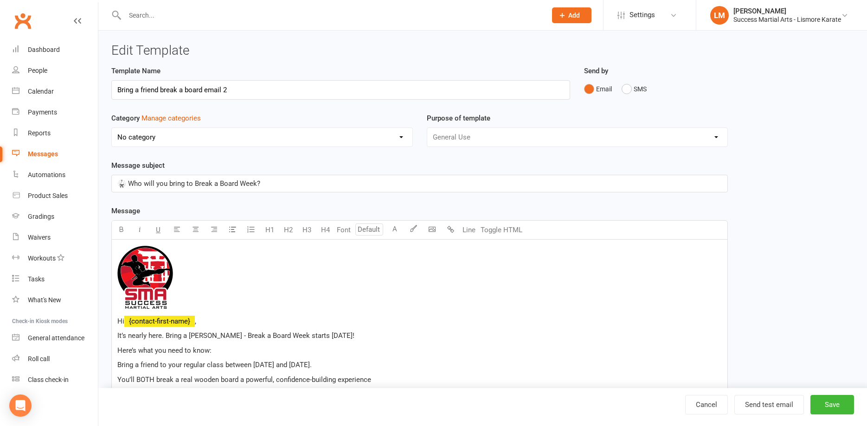
select select "18987"
click at [143, 91] on input "Bring a friend break a board email 2" at bounding box center [340, 89] width 459 height 19
click at [241, 94] on input "Bring a friend break a board email 2" at bounding box center [340, 89] width 459 height 19
drag, startPoint x: 339, startPoint y: 82, endPoint x: 48, endPoint y: 82, distance: 290.8
click at [111, 82] on input "Bring a friend break a board email 2" at bounding box center [340, 89] width 459 height 19
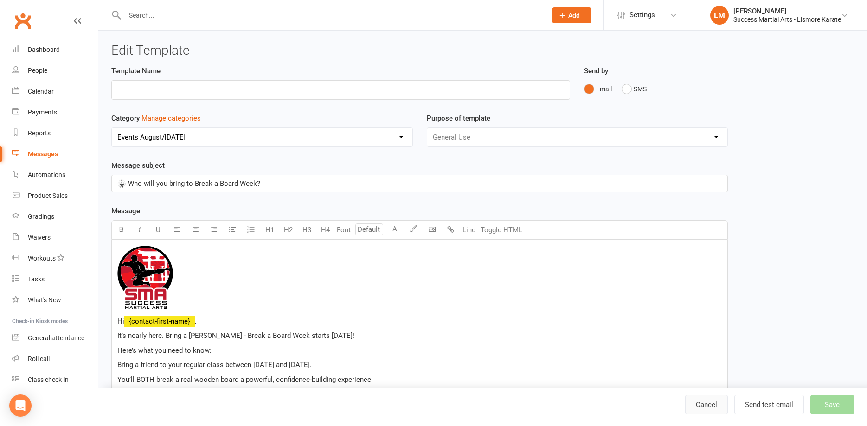
click at [707, 405] on link "Cancel" at bounding box center [706, 404] width 43 height 19
select select "email"
select select "100"
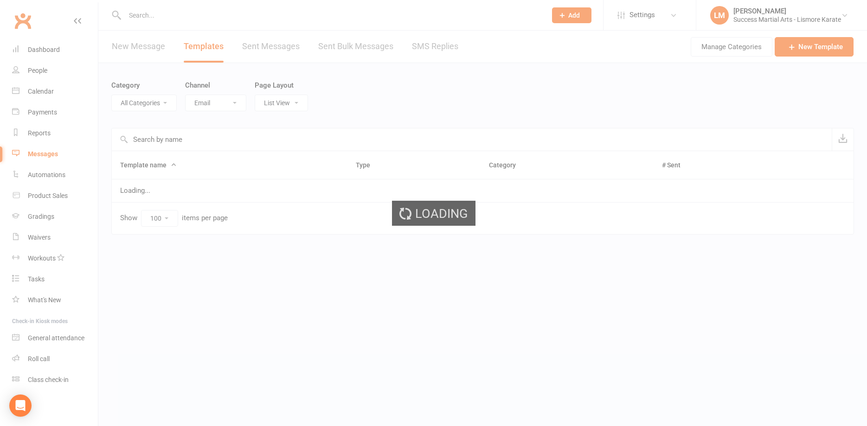
select select "18987"
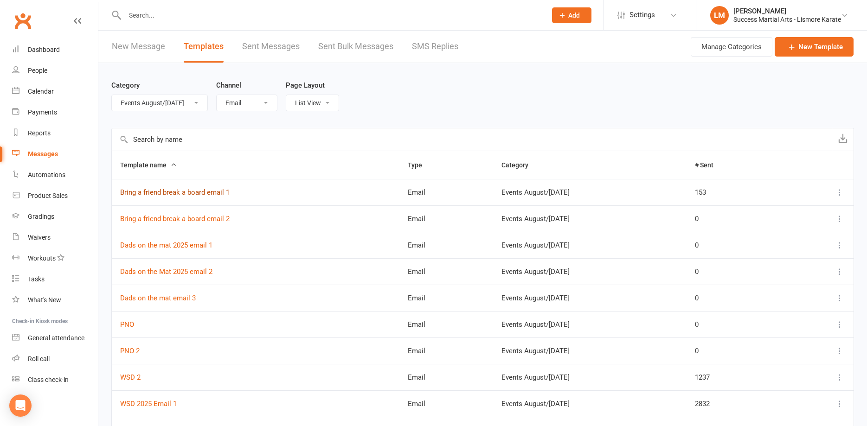
click at [194, 190] on link "Bring a friend break a board email 1" at bounding box center [174, 192] width 109 height 8
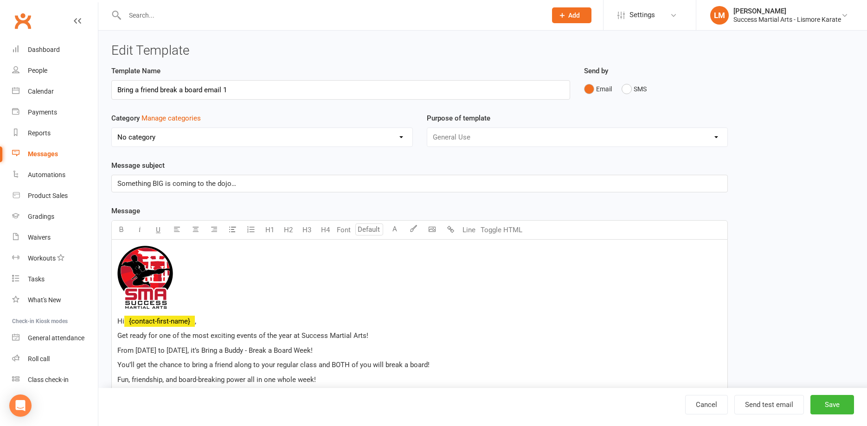
select select "18987"
click at [42, 154] on div "Messages" at bounding box center [43, 153] width 30 height 7
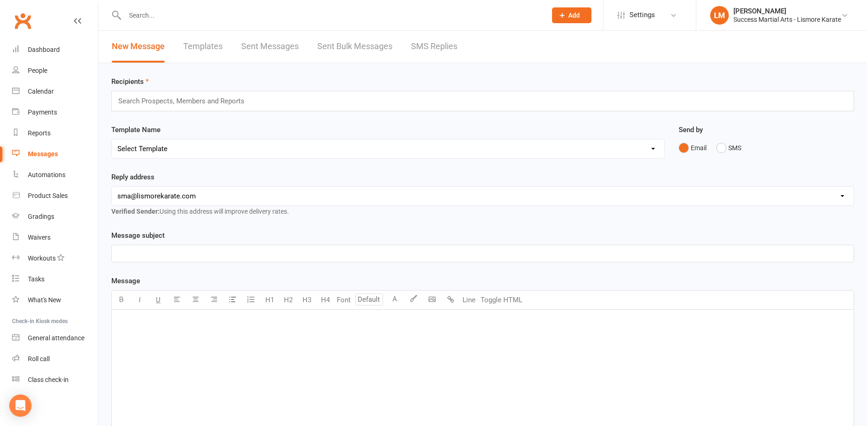
click at [214, 43] on link "Templates" at bounding box center [202, 47] width 39 height 32
select select "email"
select select "100"
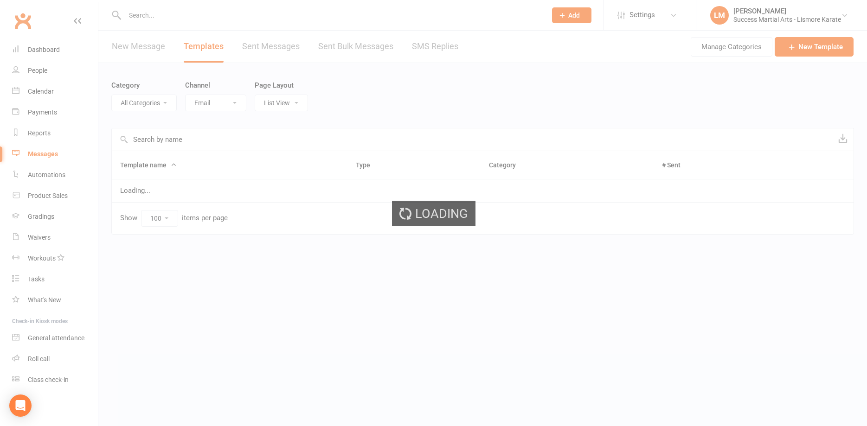
select select "18987"
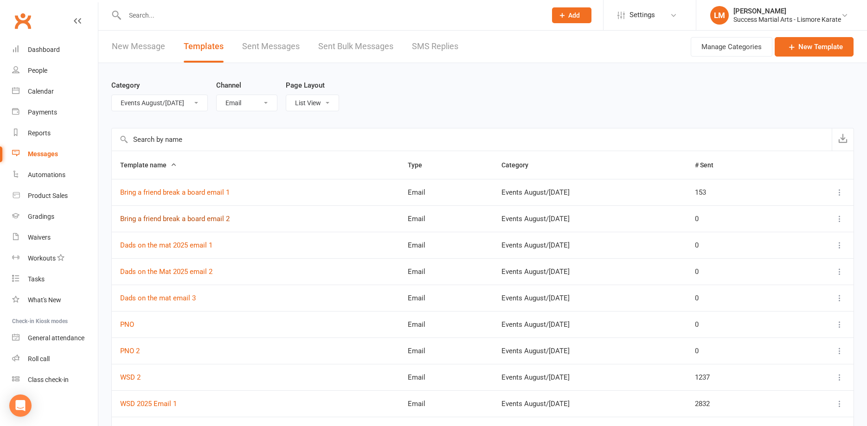
click at [190, 218] on link "Bring a friend break a board email 2" at bounding box center [174, 219] width 109 height 8
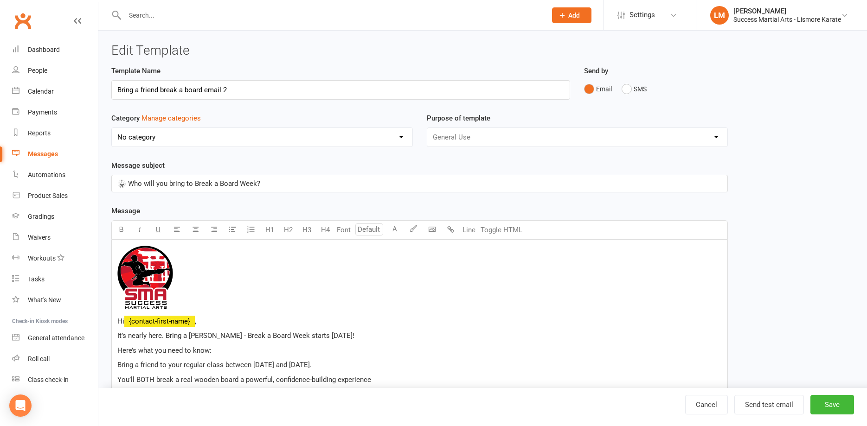
select select "18987"
click at [196, 322] on span "," at bounding box center [195, 321] width 1 height 8
click at [129, 322] on span "﻿ {contact-first-name}" at bounding box center [159, 321] width 71 height 8
drag, startPoint x: 198, startPoint y: 324, endPoint x: 123, endPoint y: 324, distance: 74.2
click at [123, 324] on p "Hi ﻿ {contact-first-name} ," at bounding box center [419, 321] width 604 height 11
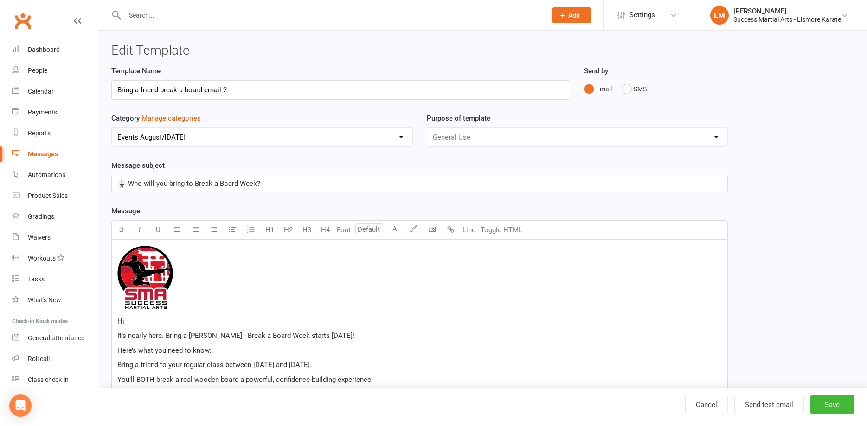
drag, startPoint x: 132, startPoint y: 326, endPoint x: 97, endPoint y: 317, distance: 35.9
click at [111, 317] on div "﻿ Hi It’s nearly here. Bring a [PERSON_NAME] - Break a Board Week starts [DATE]…" at bounding box center [419, 367] width 616 height 255
click at [834, 404] on button "Save" at bounding box center [832, 404] width 44 height 19
select select "email"
select select "100"
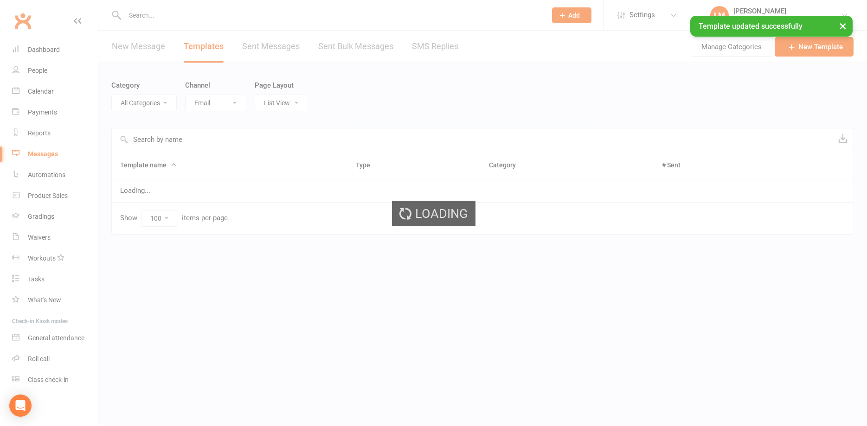
select select "18987"
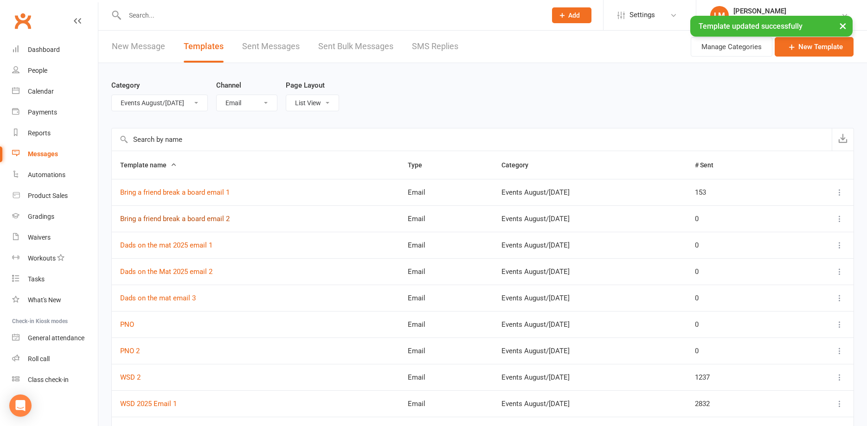
click at [188, 219] on link "Bring a friend break a board email 2" at bounding box center [174, 219] width 109 height 8
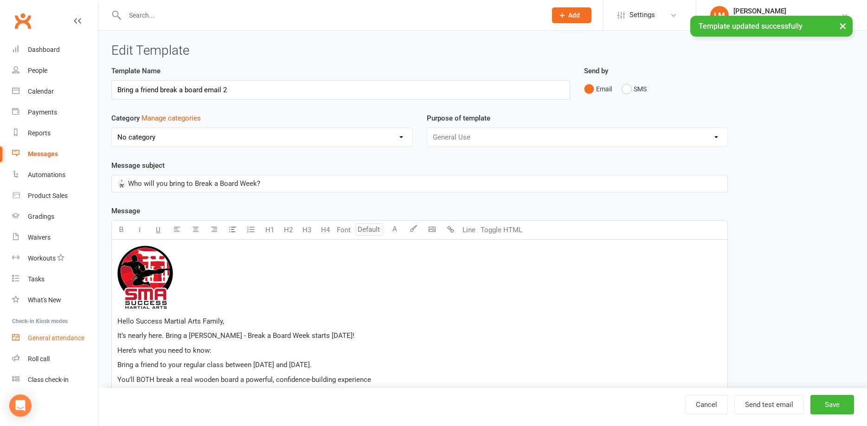
select select "18987"
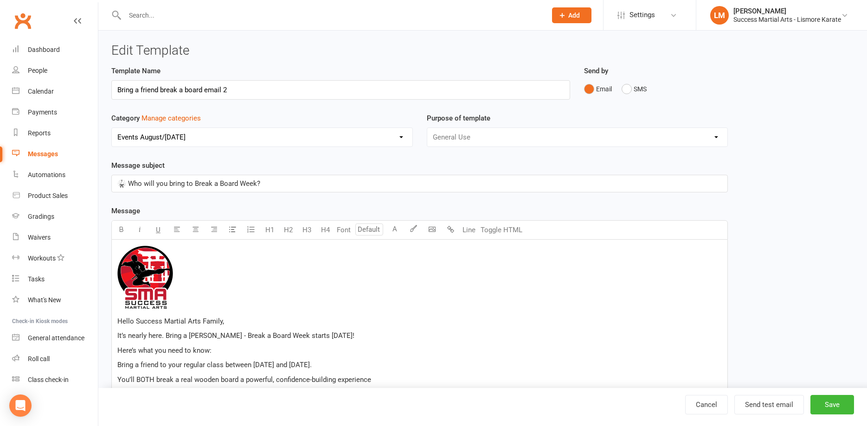
click at [46, 154] on div "Messages" at bounding box center [43, 153] width 30 height 7
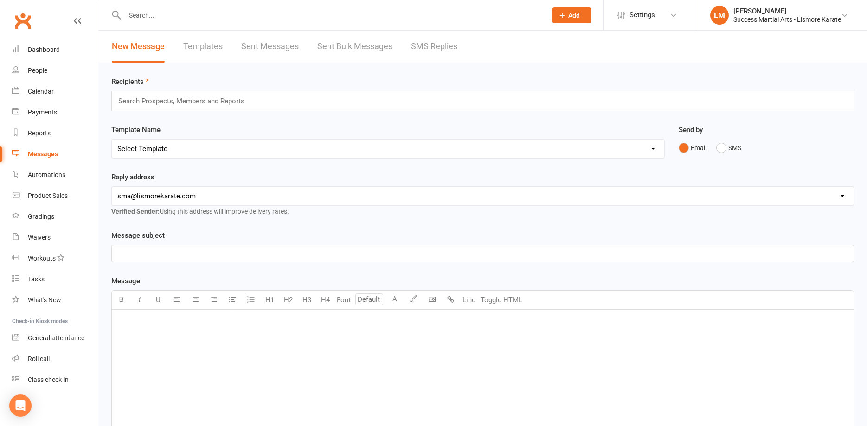
click at [202, 48] on link "Templates" at bounding box center [202, 47] width 39 height 32
select select "email"
select select "100"
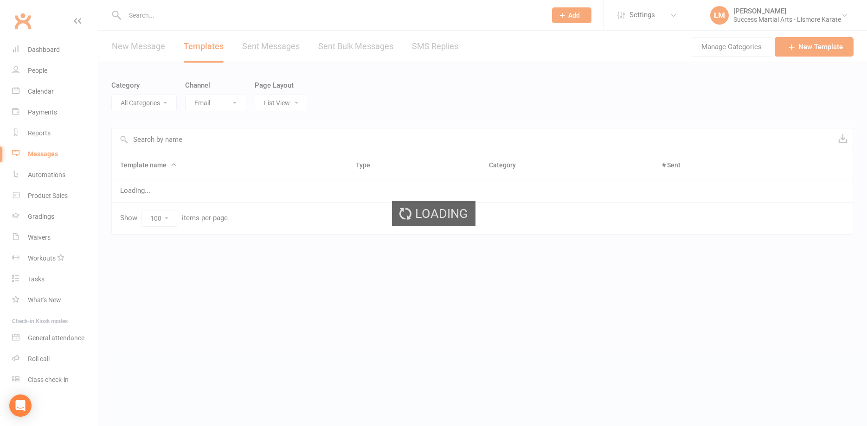
select select "18987"
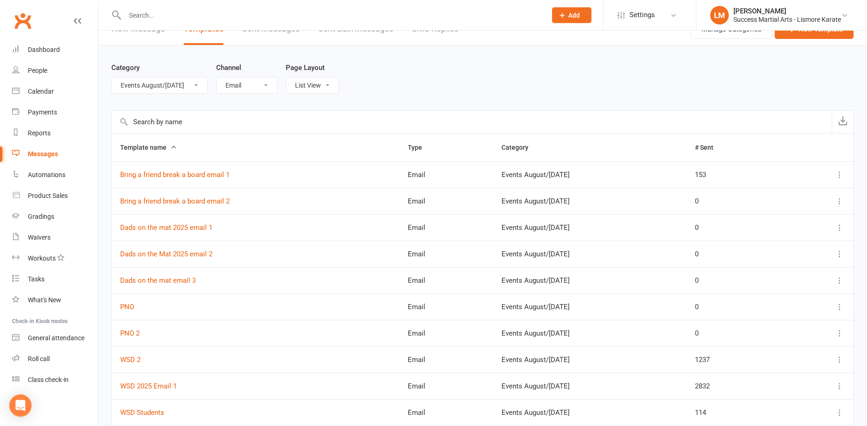
scroll to position [47, 0]
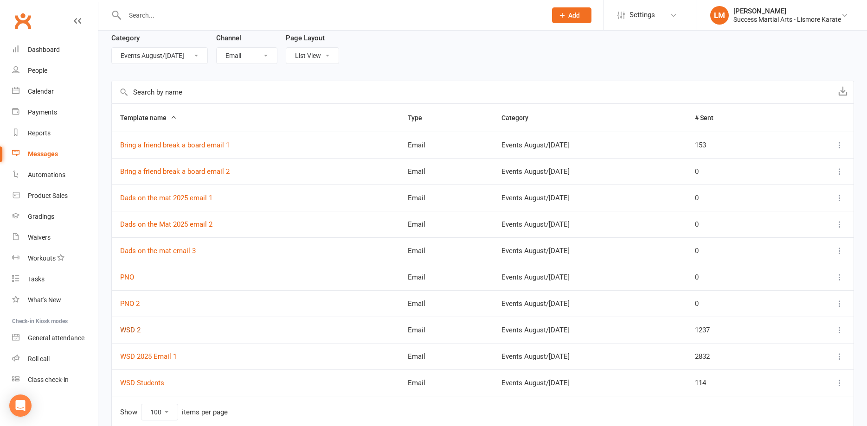
click at [129, 330] on link "WSD 2" at bounding box center [130, 330] width 20 height 8
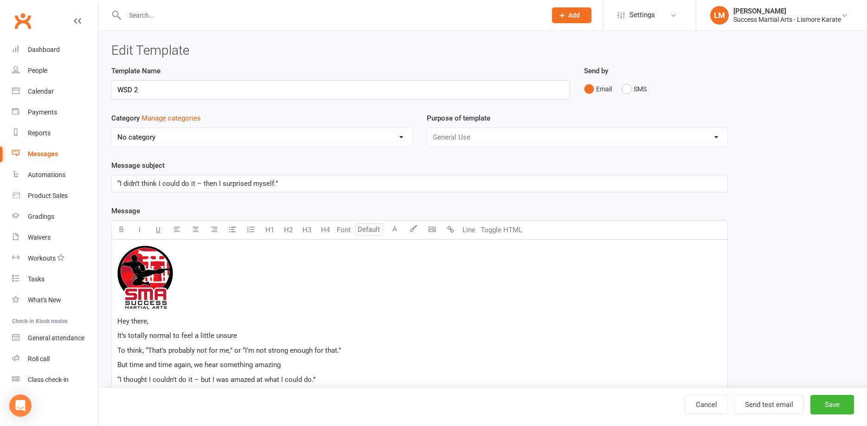
select select "18987"
click at [135, 88] on input "WSD 2" at bounding box center [340, 89] width 459 height 19
click at [171, 89] on input "WSD Email 2" at bounding box center [340, 89] width 459 height 19
type input "WSD Email 2 for prospects"
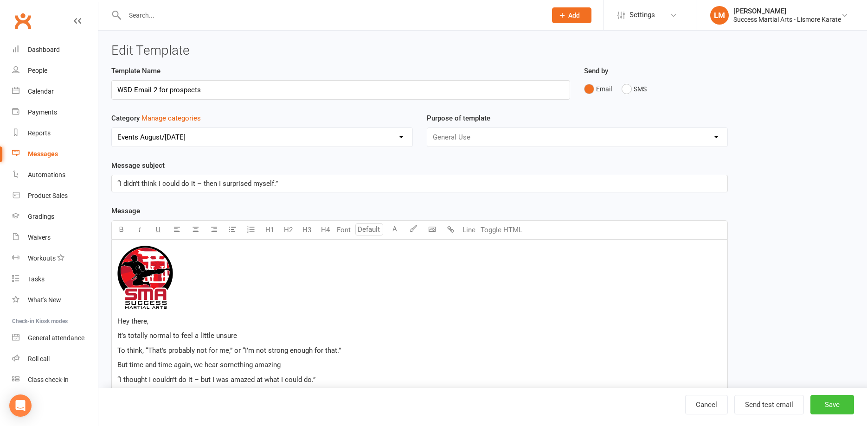
click at [835, 407] on button "Save" at bounding box center [832, 404] width 44 height 19
select select "email"
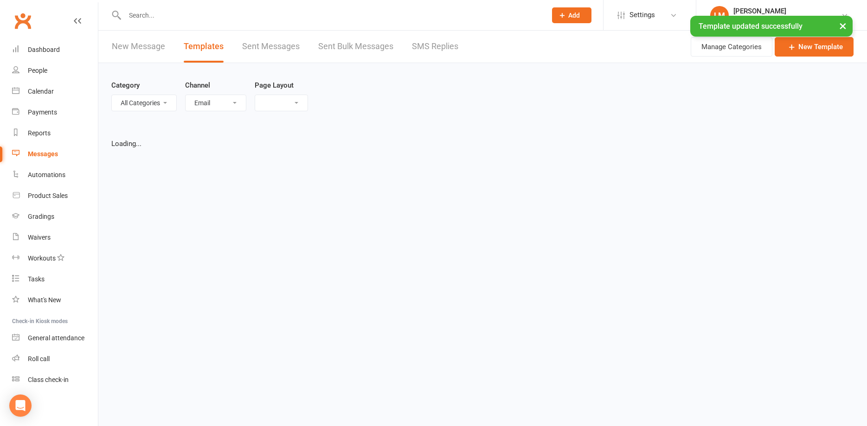
select select "list"
select select "100"
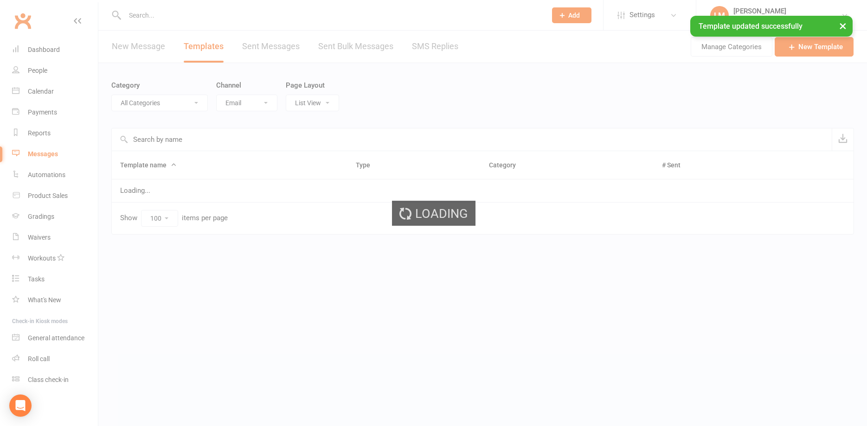
select select "18987"
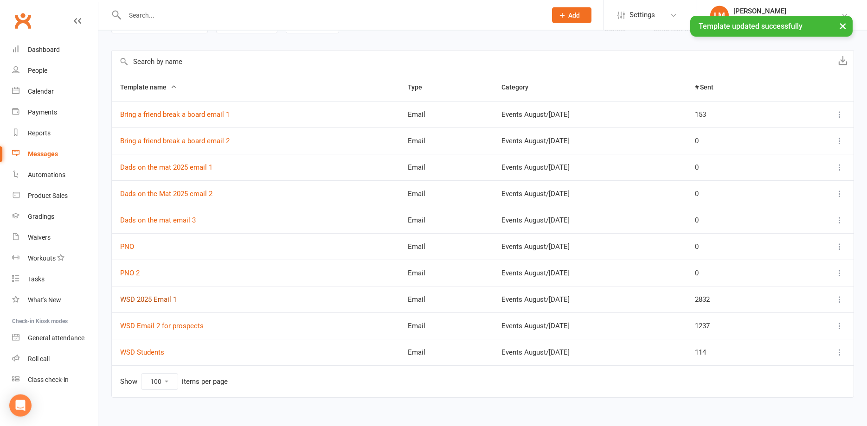
scroll to position [89, 0]
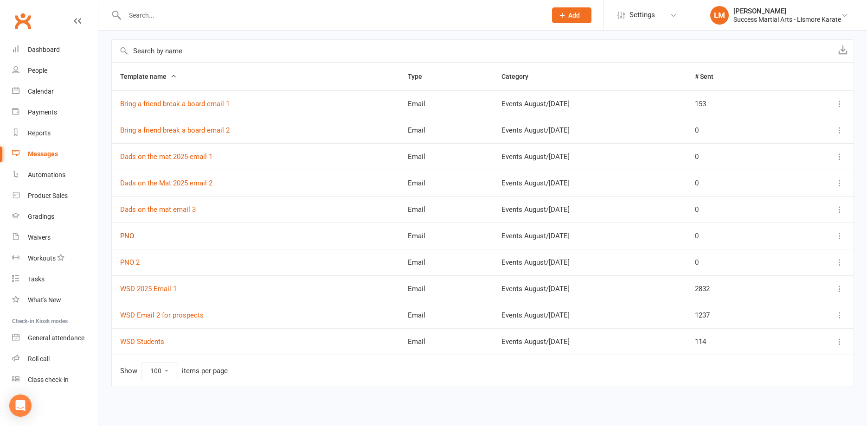
click at [128, 237] on link "PNO" at bounding box center [127, 236] width 14 height 8
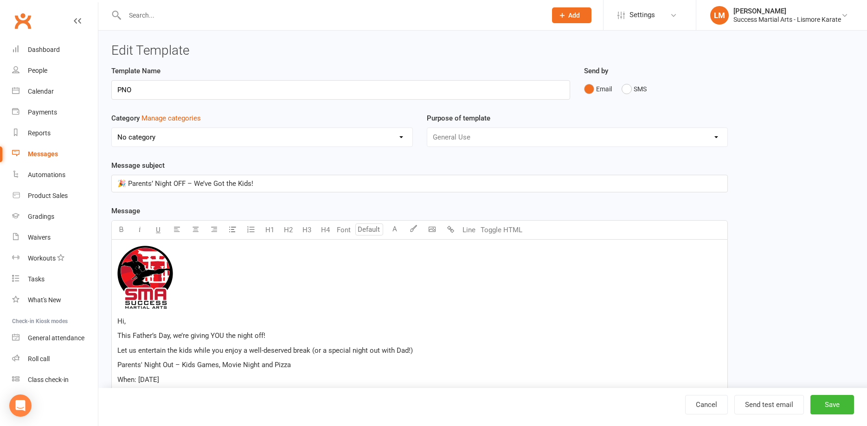
select select "18987"
type input "PNO Email 1"
click at [823, 409] on button "Save" at bounding box center [832, 404] width 44 height 19
select select "email"
select select "100"
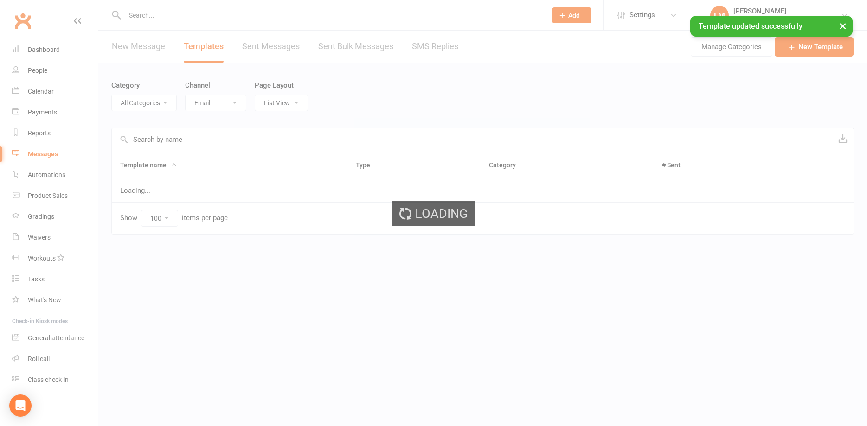
select select "18987"
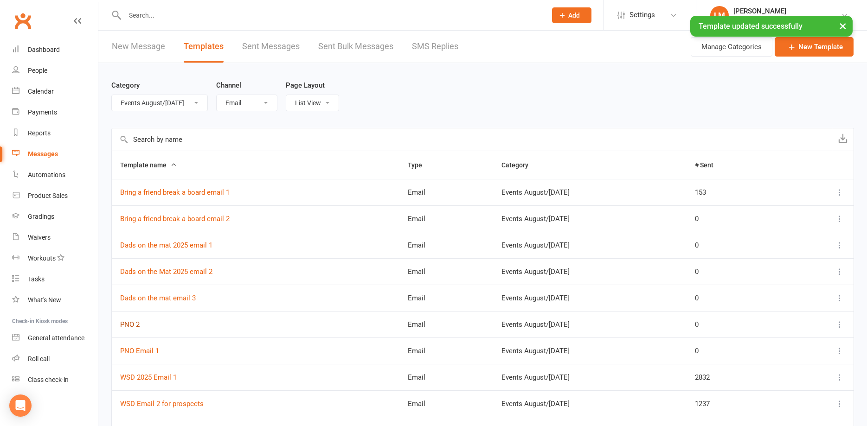
click at [132, 323] on link "PNO 2" at bounding box center [129, 325] width 19 height 8
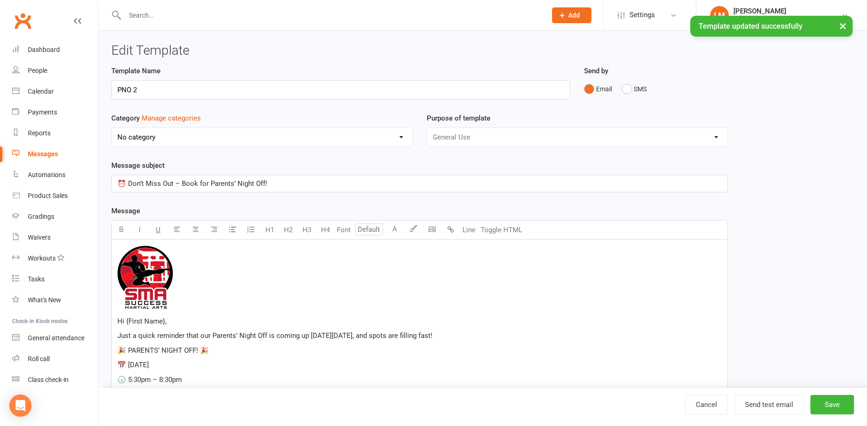
select select "18987"
click at [134, 86] on input "PNO 2" at bounding box center [340, 89] width 459 height 19
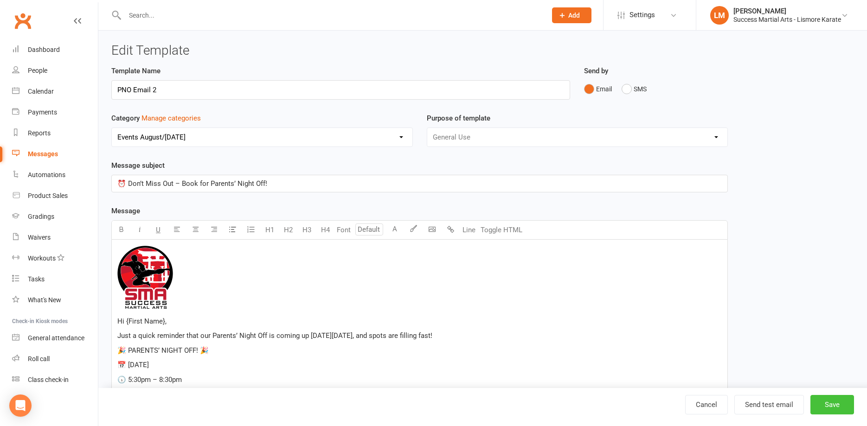
type input "PNO Email 2"
click at [821, 398] on button "Save" at bounding box center [832, 404] width 44 height 19
select select "18987"
select select "email"
select select "100"
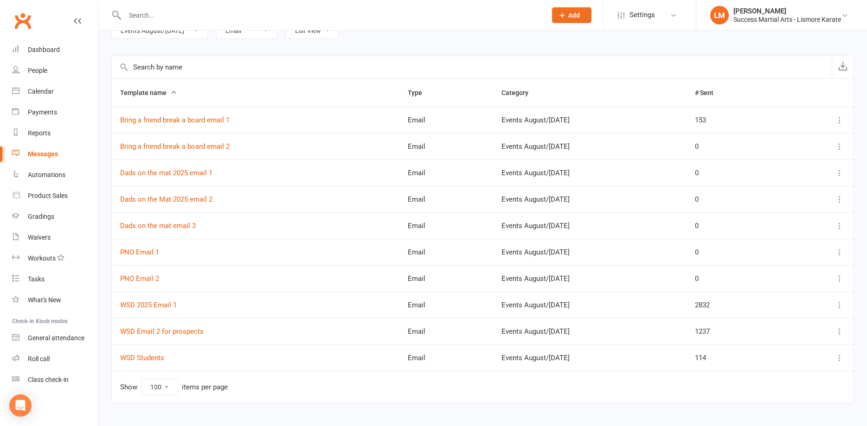
scroll to position [89, 0]
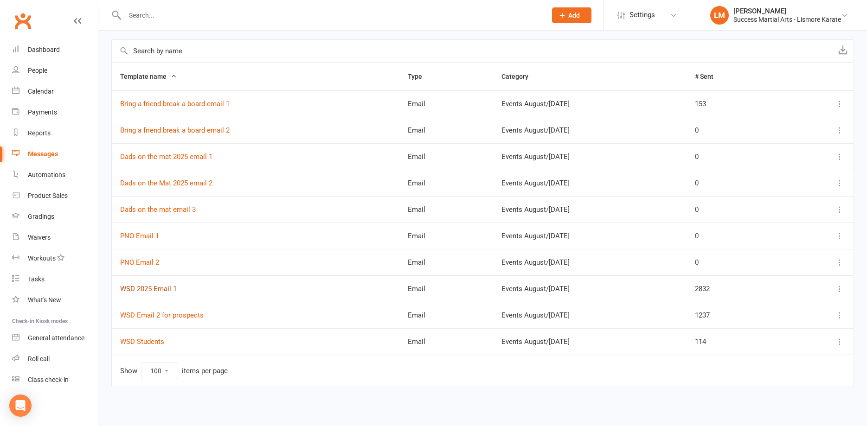
click at [146, 289] on link "WSD 2025 Email 1" at bounding box center [148, 289] width 57 height 8
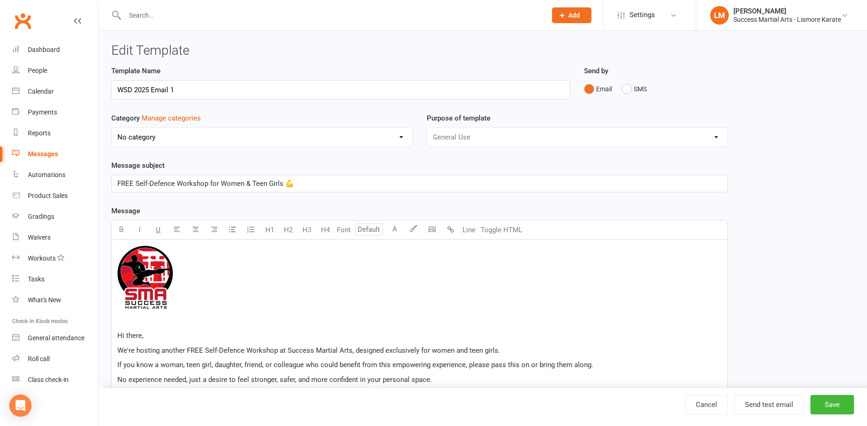
select select "18987"
click at [175, 86] on input "WSD 2025 Email 1prospects" at bounding box center [340, 89] width 459 height 19
type input "WSD 2025 Email 1 prospects"
click at [848, 407] on button "Save" at bounding box center [832, 404] width 44 height 19
select select "email"
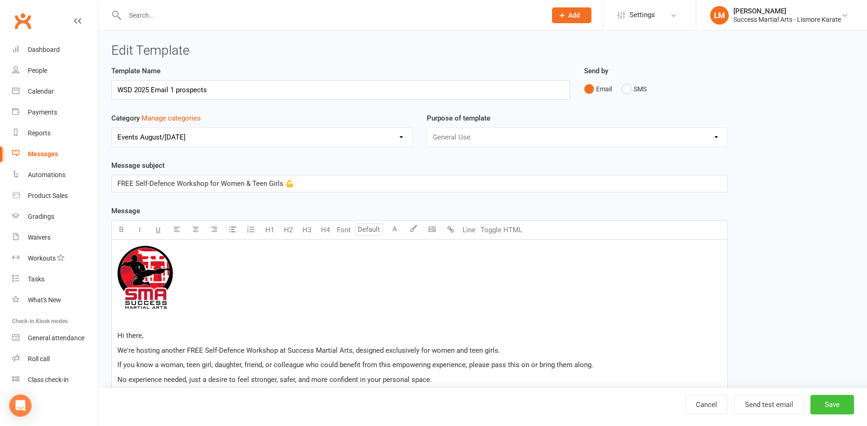
select select "100"
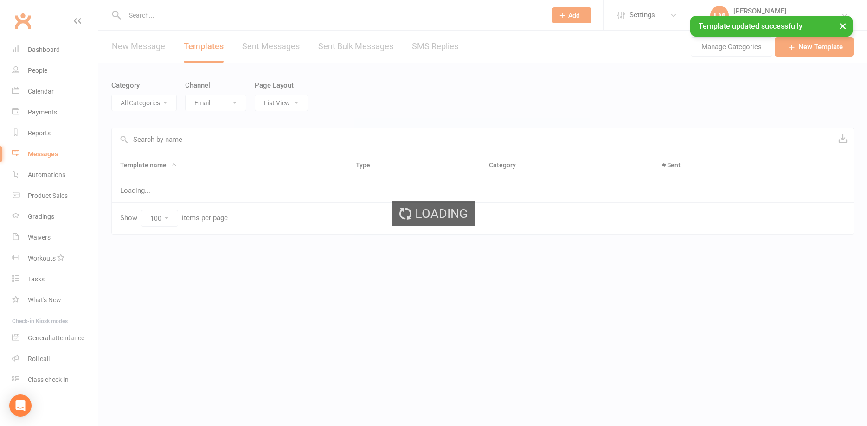
select select "18987"
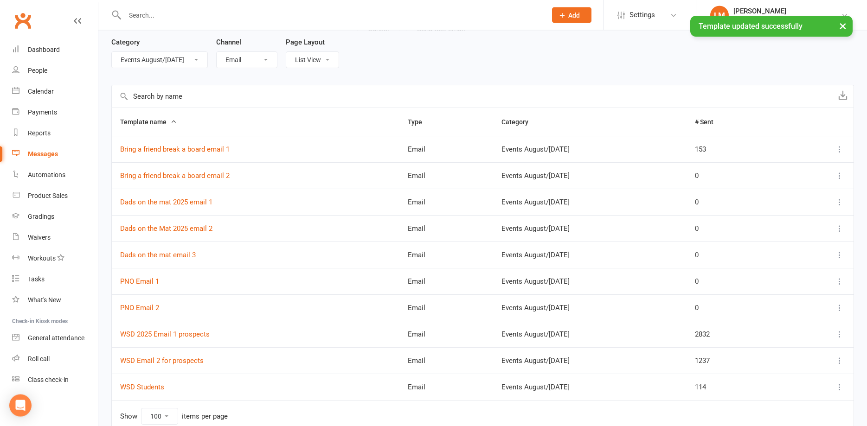
scroll to position [89, 0]
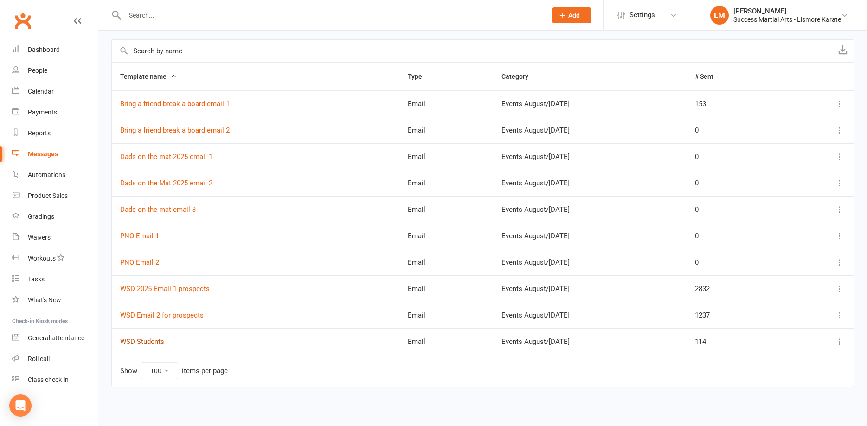
click at [143, 345] on link "WSD Students" at bounding box center [142, 342] width 44 height 8
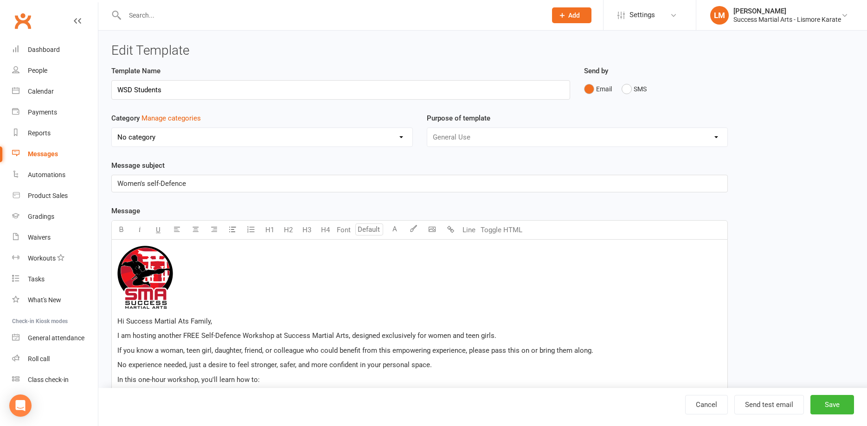
select select "18987"
click at [830, 404] on button "Save" at bounding box center [832, 404] width 44 height 19
select select "email"
select select "100"
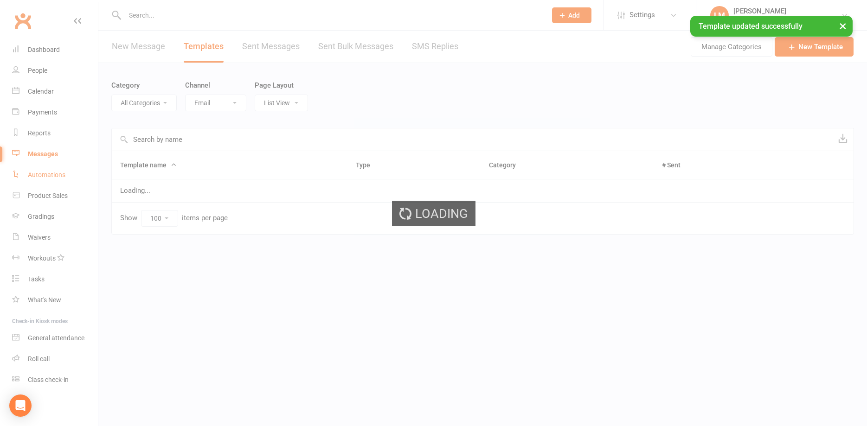
select select "18987"
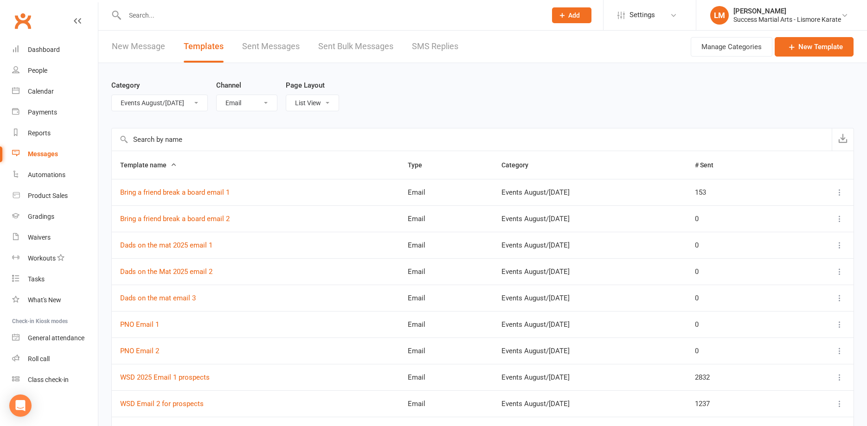
click at [569, 16] on span "Add" at bounding box center [574, 15] width 12 height 7
click at [549, 49] on link "Prospect" at bounding box center [561, 41] width 83 height 21
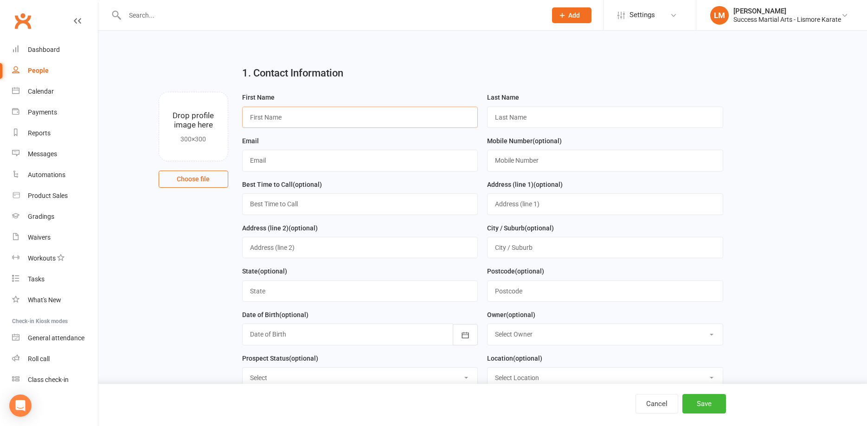
drag, startPoint x: 289, startPoint y: 113, endPoint x: 313, endPoint y: 135, distance: 32.8
click at [291, 113] on input "text" at bounding box center [360, 117] width 236 height 21
type input "[PERSON_NAME]"
type input "[EMAIL_ADDRESS][DOMAIN_NAME]"
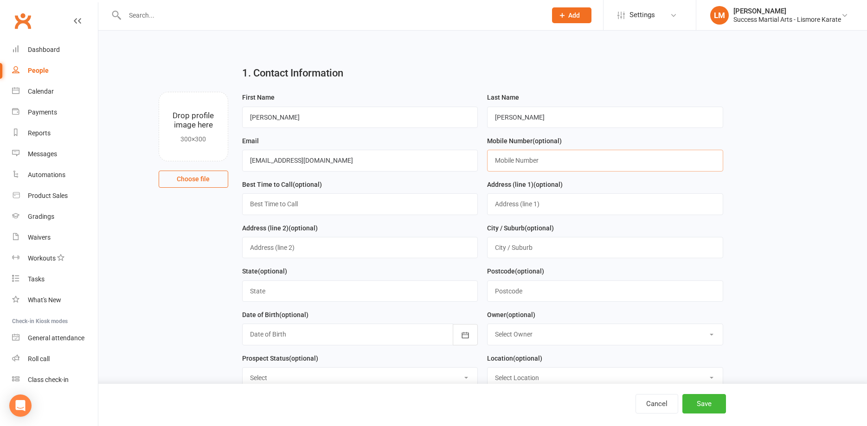
click at [510, 159] on input "text" at bounding box center [605, 160] width 236 height 21
type input "0488524838"
click at [255, 248] on input "text" at bounding box center [360, 247] width 236 height 21
click at [511, 204] on input "text" at bounding box center [605, 203] width 236 height 21
type input "[STREET_ADDRESS]"
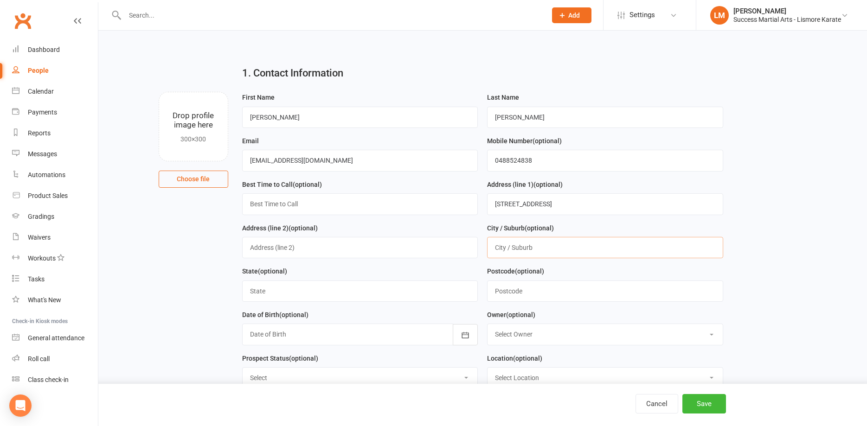
click at [515, 250] on input "text" at bounding box center [605, 247] width 236 height 21
type input "Georgica"
click at [269, 290] on input "text" at bounding box center [360, 291] width 236 height 21
type input "[GEOGRAPHIC_DATA]"
drag, startPoint x: 519, startPoint y: 293, endPoint x: 536, endPoint y: 284, distance: 19.7
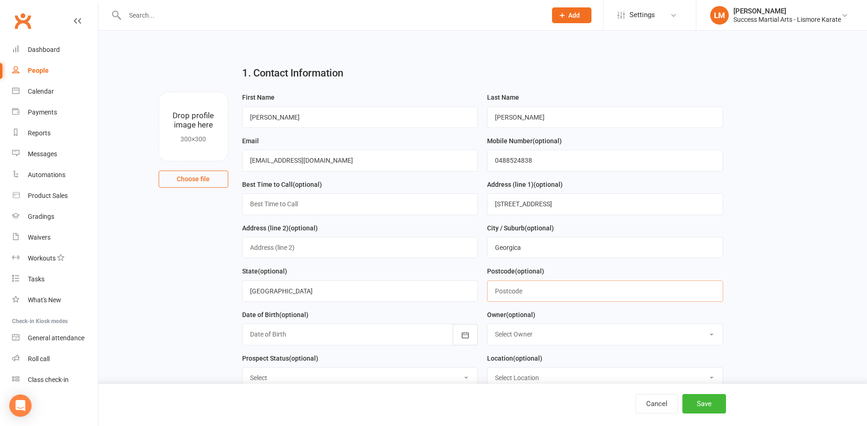
click at [519, 292] on input "text" at bounding box center [605, 291] width 236 height 21
type input "2480"
click at [281, 338] on div at bounding box center [360, 334] width 236 height 21
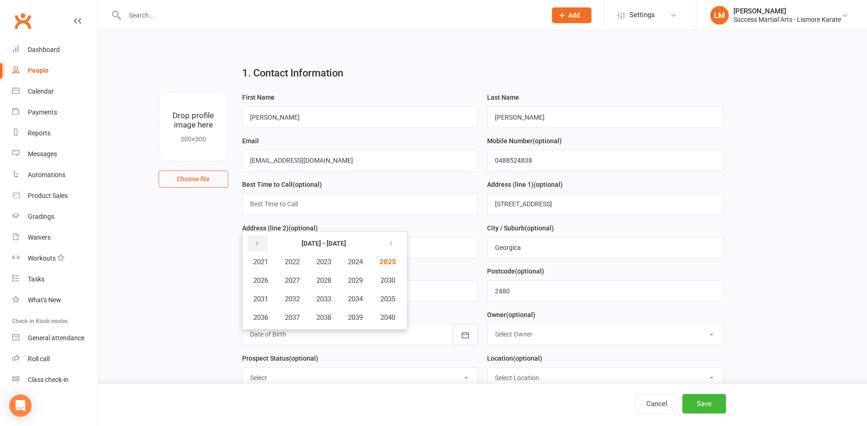
click at [257, 245] on icon "button" at bounding box center [257, 243] width 6 height 7
click at [260, 244] on icon "button" at bounding box center [257, 243] width 6 height 7
click at [392, 244] on icon "button" at bounding box center [389, 243] width 6 height 7
click at [360, 302] on span "2014" at bounding box center [355, 299] width 15 height 8
click at [306, 321] on span "November" at bounding box center [311, 318] width 32 height 8
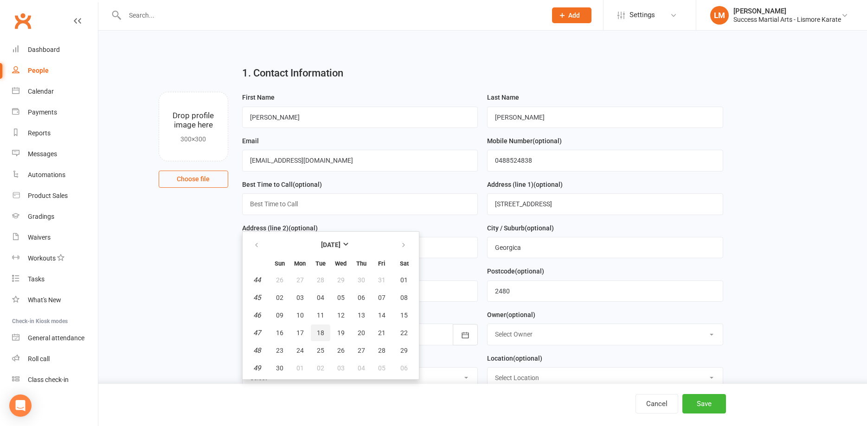
click at [316, 334] on button "18" at bounding box center [320, 333] width 19 height 17
type input "[DATE]"
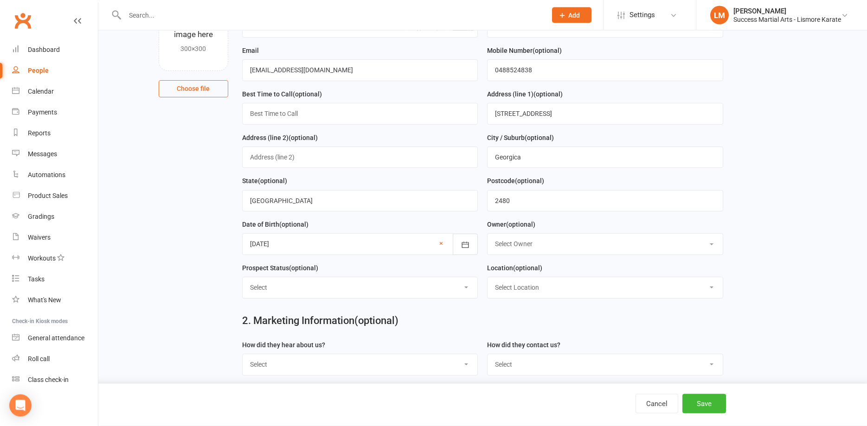
scroll to position [95, 0]
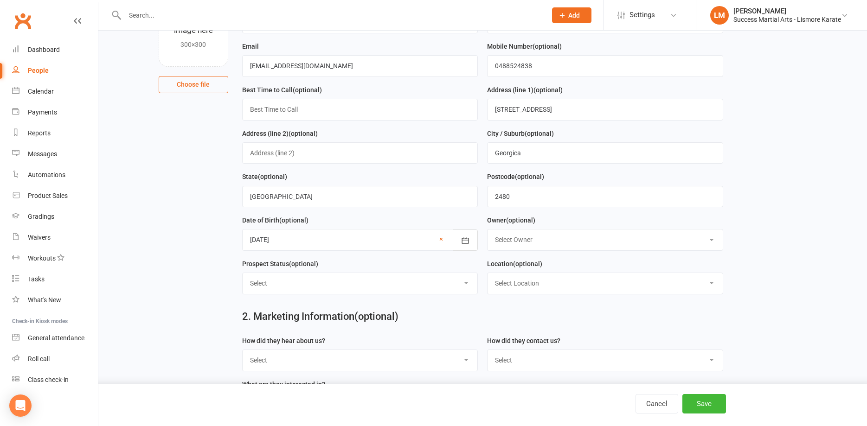
click at [243, 273] on select "Select Initial Contact Follow-up Call Follow-up Email Almost Ready Not Ready No…" at bounding box center [360, 283] width 235 height 20
click at [135, 206] on main "1. Contact Information Drop profile image here 300×300 Choose file First Name […" at bounding box center [482, 292] width 743 height 656
click at [243, 350] on select "Select Google Search Referral Poster Word-of-Mouth general Walk by Letter Box D…" at bounding box center [360, 360] width 235 height 20
select select "Referral"
click option "Referral" at bounding box center [0, 0] width 0 height 0
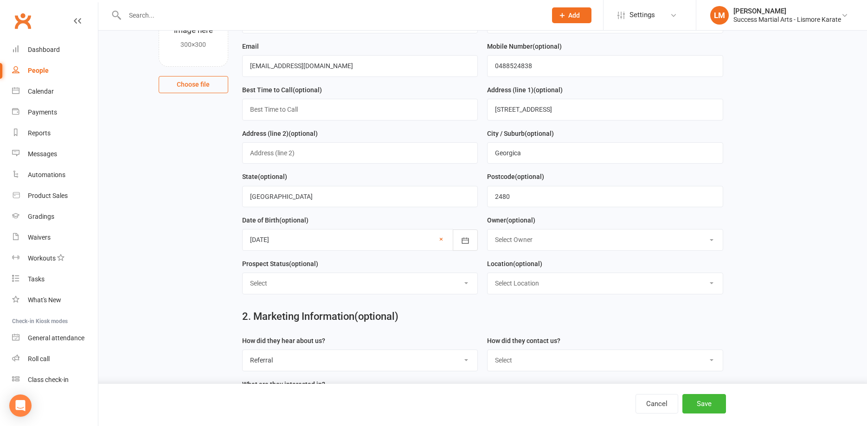
click at [487, 273] on select "Select Location Example Room (Rename me!)" at bounding box center [604, 283] width 235 height 20
drag, startPoint x: 514, startPoint y: 288, endPoint x: 811, endPoint y: 267, distance: 297.6
click at [811, 267] on main "1. Contact Information Drop profile image here 300×300 Choose file First Name […" at bounding box center [482, 292] width 743 height 656
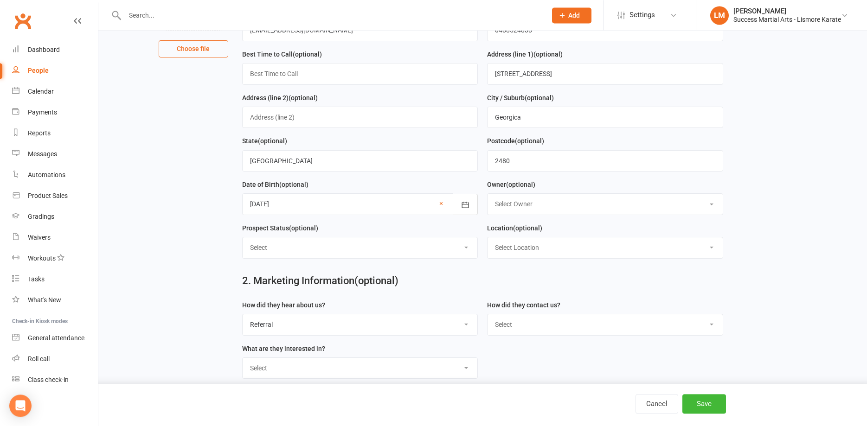
scroll to position [189, 0]
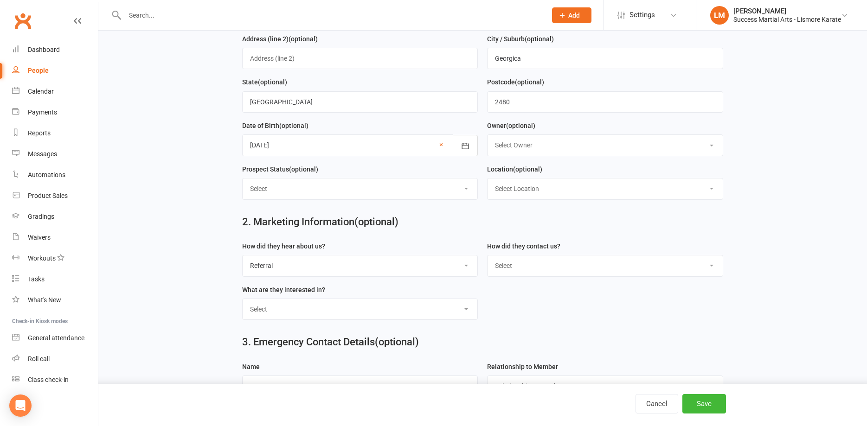
click at [487, 256] on select "Select Phone Email School Initiated Website FB Messenger FB Lead Form KL - Kids…" at bounding box center [604, 266] width 235 height 20
click at [774, 205] on main "1. Contact Information Drop profile image here 300×300 Choose file First Name […" at bounding box center [482, 197] width 743 height 656
click at [243, 299] on select "Select 1. Confidence 2. Fitness 3. Self D 4. Discipline 1. Confidence 2. Fitnes…" at bounding box center [360, 309] width 235 height 20
select select "1. Confidence 2. Fitness 4. Discipline 3. Self D"
click option "1. Confidence 2. Fitness 4. Discipline 3. Self D" at bounding box center [0, 0] width 0 height 0
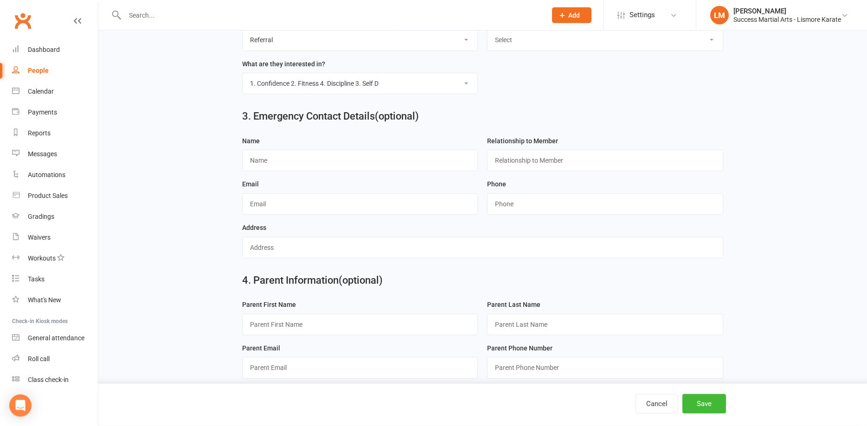
scroll to position [426, 0]
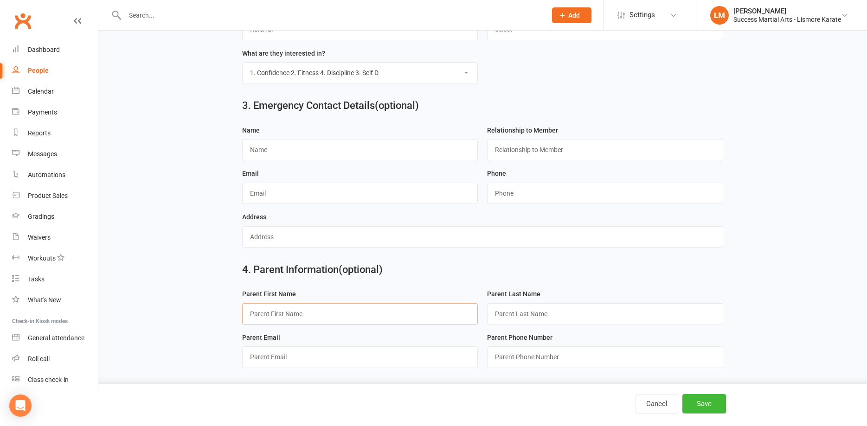
click at [272, 316] on input "text" at bounding box center [360, 313] width 236 height 21
type input "Yarrow"
drag, startPoint x: 515, startPoint y: 311, endPoint x: 519, endPoint y: 308, distance: 5.0
click at [516, 310] on input "text" at bounding box center [605, 313] width 236 height 21
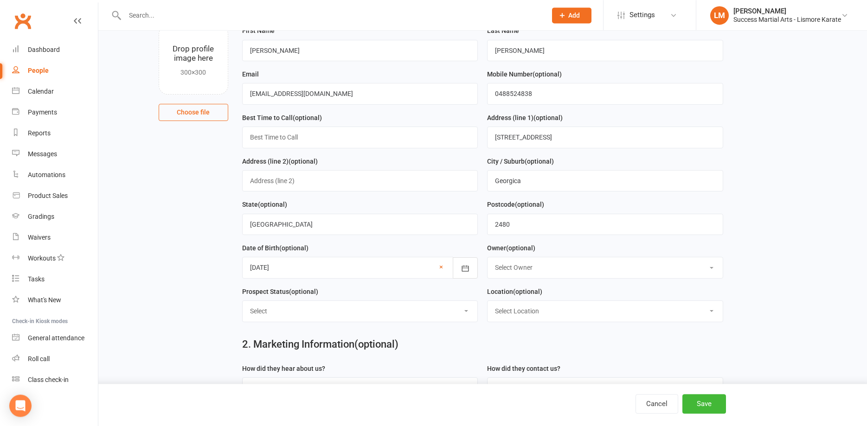
scroll to position [47, 0]
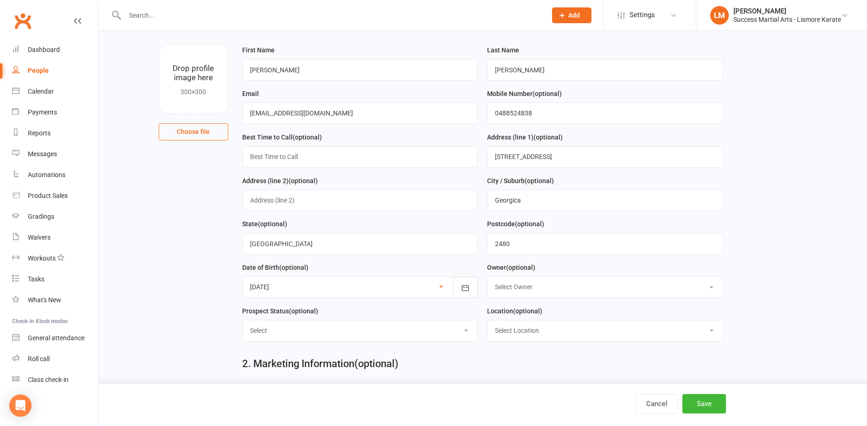
type input "[PERSON_NAME]"
click at [510, 112] on input "0488524838" at bounding box center [605, 113] width 236 height 21
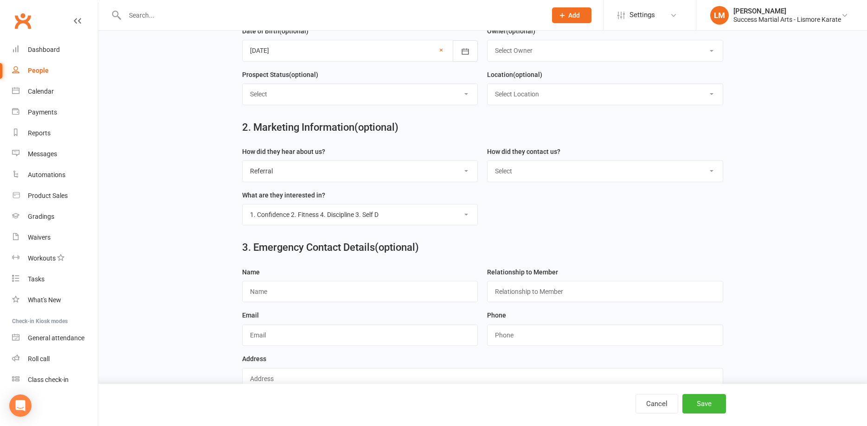
scroll to position [378, 0]
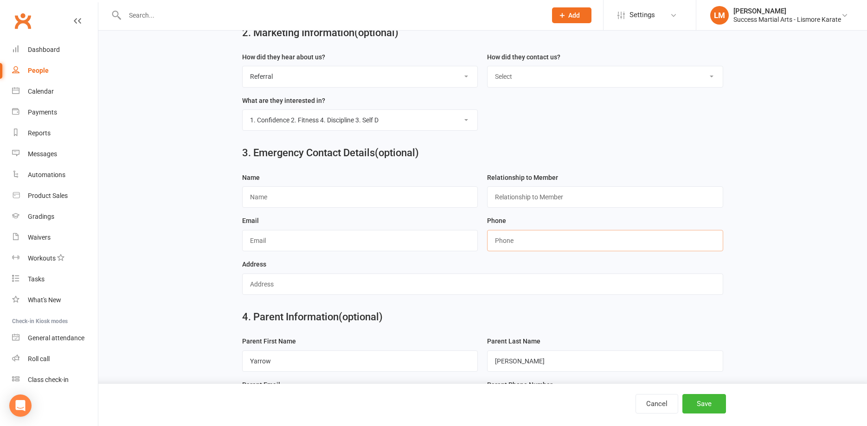
click at [513, 237] on input "string" at bounding box center [605, 240] width 236 height 21
paste input "0488524838"
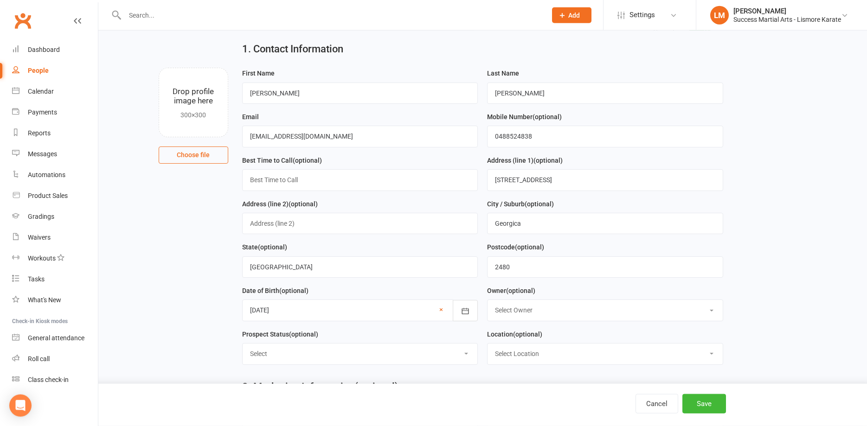
scroll to position [0, 0]
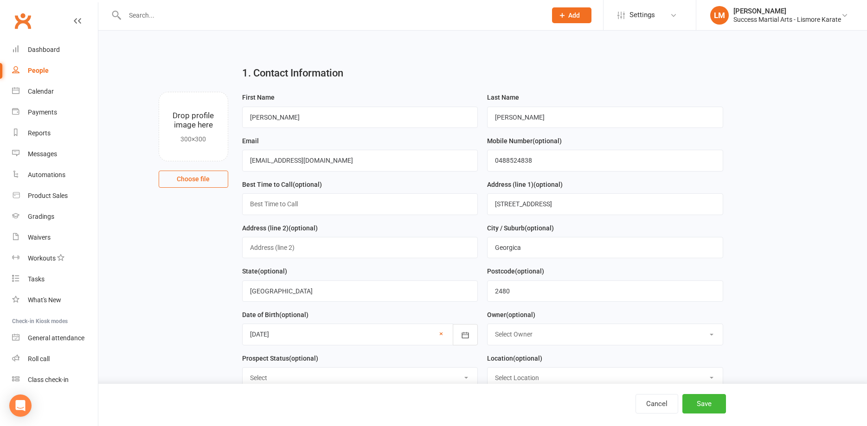
type input "0488524838"
drag, startPoint x: 366, startPoint y: 163, endPoint x: 205, endPoint y: 162, distance: 161.4
click at [242, 162] on input "[EMAIL_ADDRESS][DOMAIN_NAME]" at bounding box center [360, 160] width 236 height 21
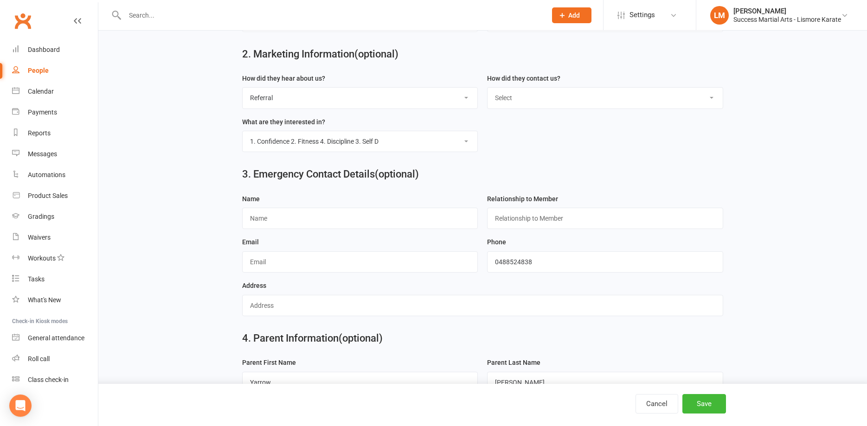
scroll to position [426, 0]
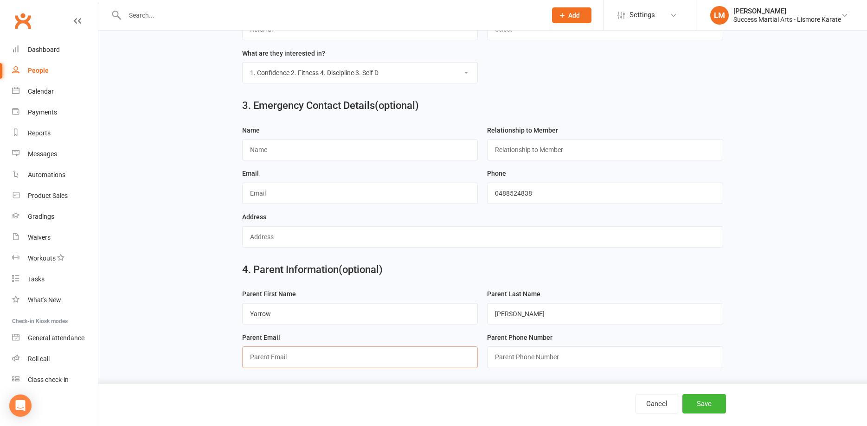
click at [269, 363] on input "text" at bounding box center [360, 356] width 236 height 21
paste input "[EMAIL_ADDRESS][DOMAIN_NAME]"
type input "[EMAIL_ADDRESS][DOMAIN_NAME]"
click at [712, 404] on button "Save" at bounding box center [704, 403] width 44 height 19
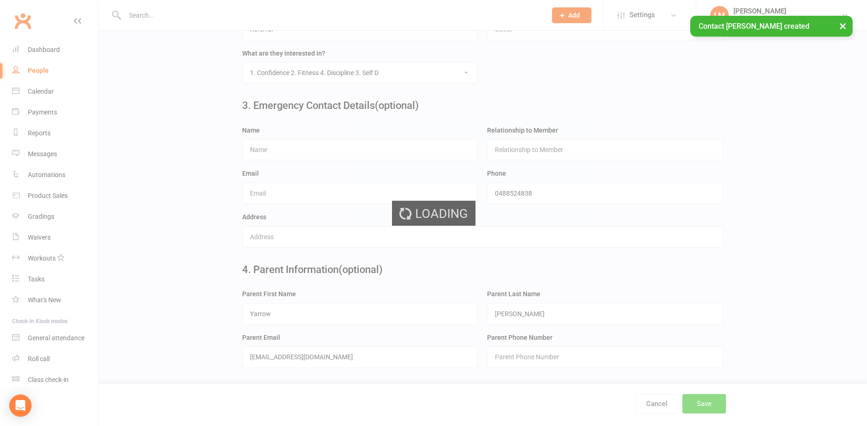
scroll to position [0, 0]
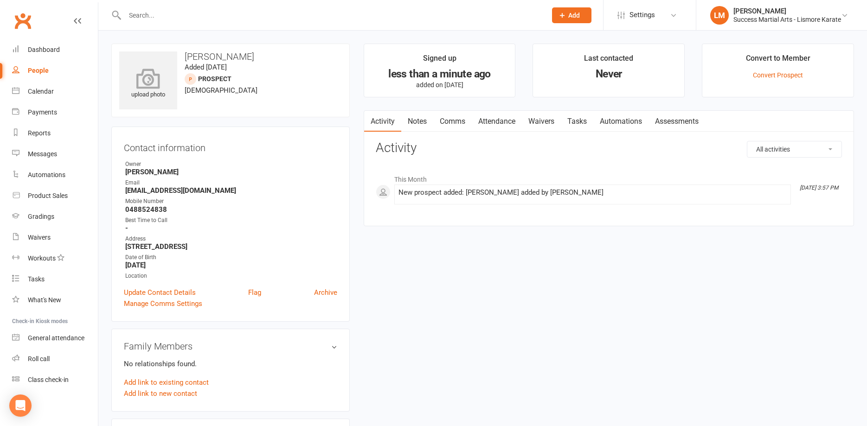
click at [146, 80] on icon at bounding box center [148, 78] width 64 height 20
